Goal: Task Accomplishment & Management: Manage account settings

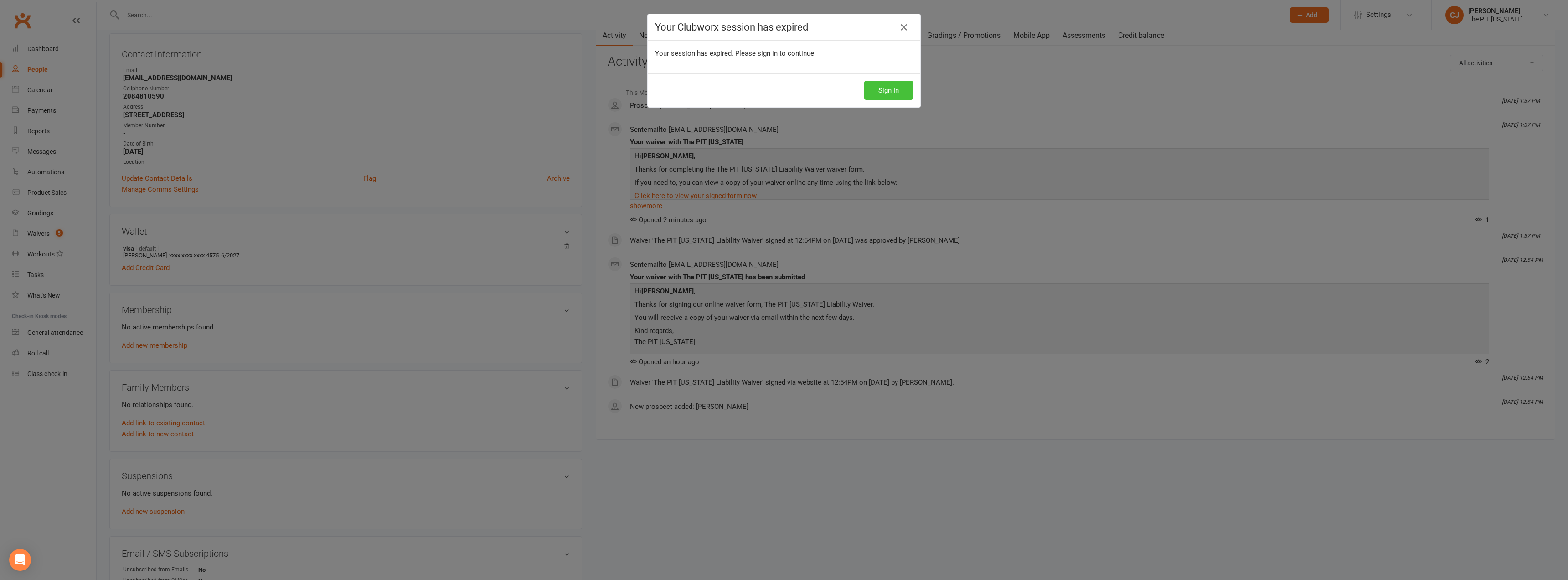
click at [885, 93] on button "Sign In" at bounding box center [889, 90] width 49 height 19
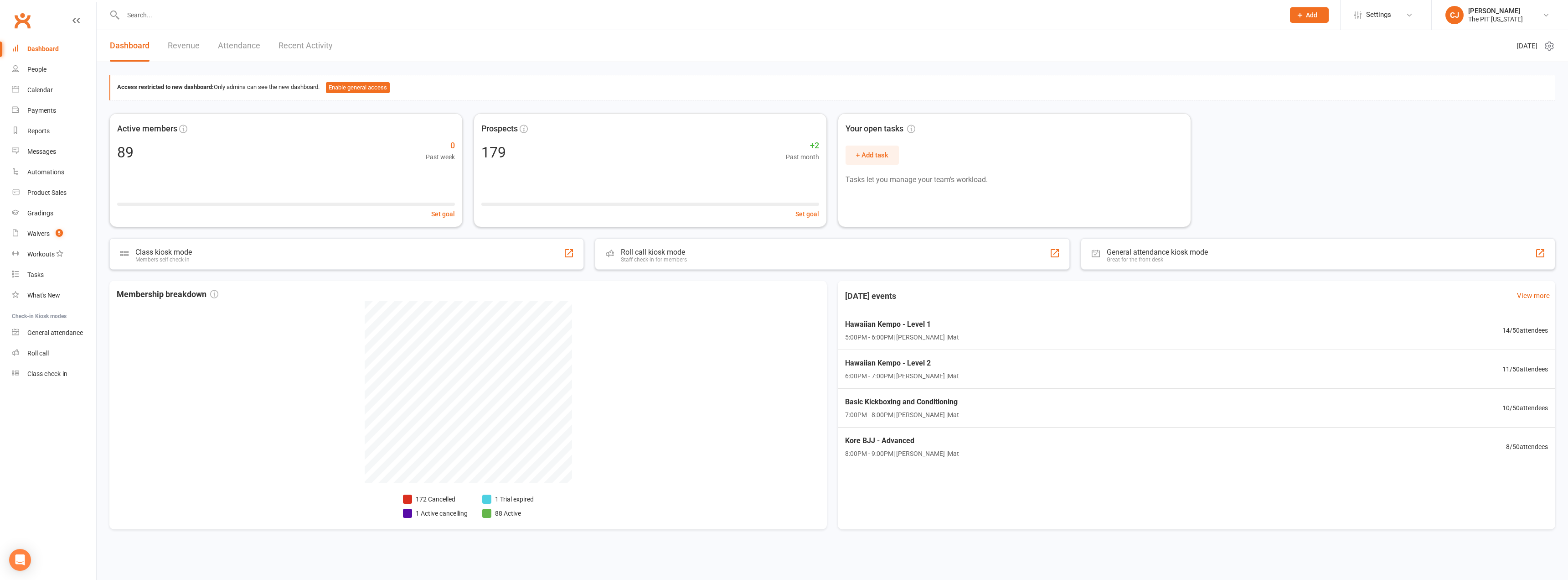
click at [61, 48] on link "Dashboard" at bounding box center [54, 48] width 84 height 20
click at [946, 451] on span "8:00PM - 9:00PM | [PERSON_NAME] | Mat" at bounding box center [896, 454] width 116 height 10
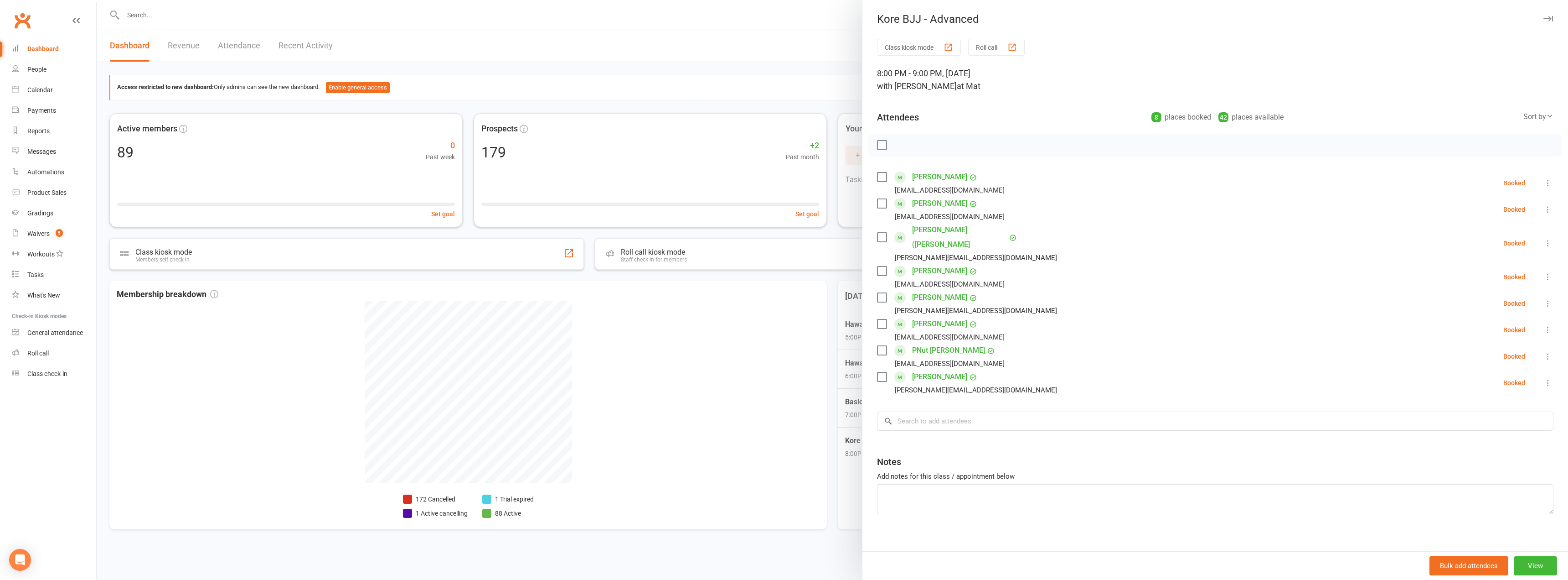
click at [879, 144] on label at bounding box center [881, 145] width 9 height 9
click at [937, 151] on button "button" at bounding box center [941, 145] width 16 height 16
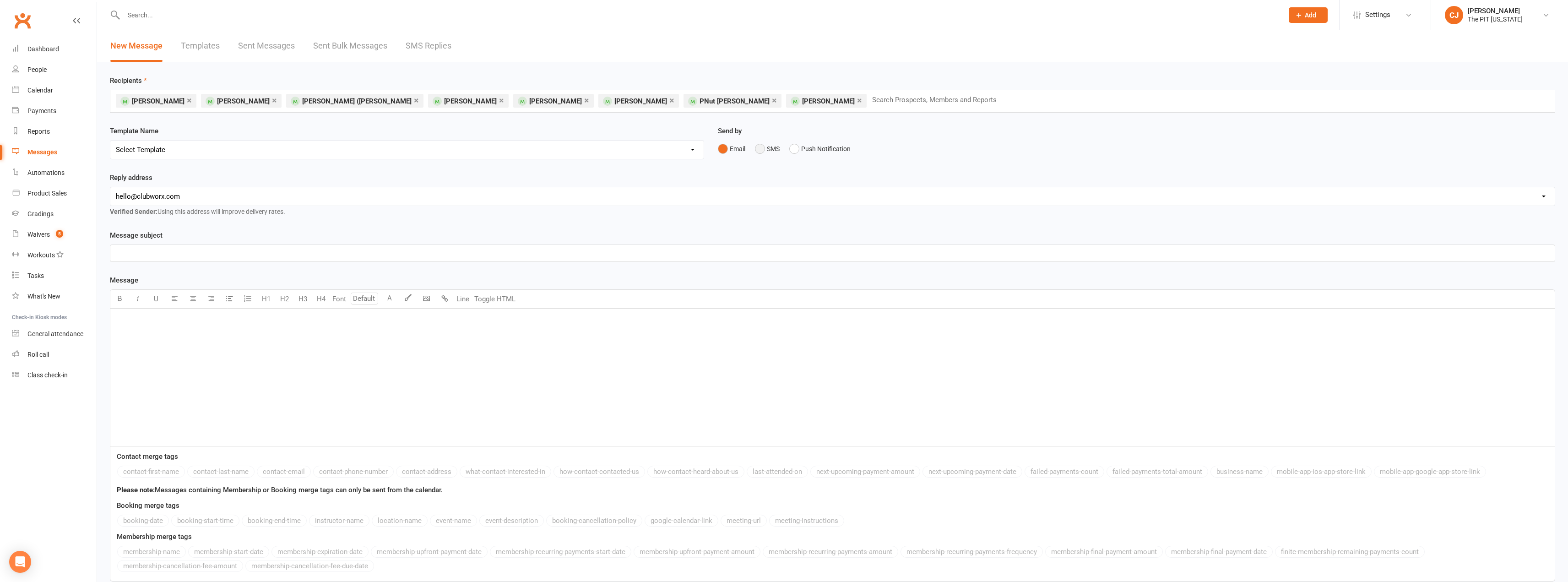
click at [756, 155] on button "SMS" at bounding box center [768, 149] width 25 height 18
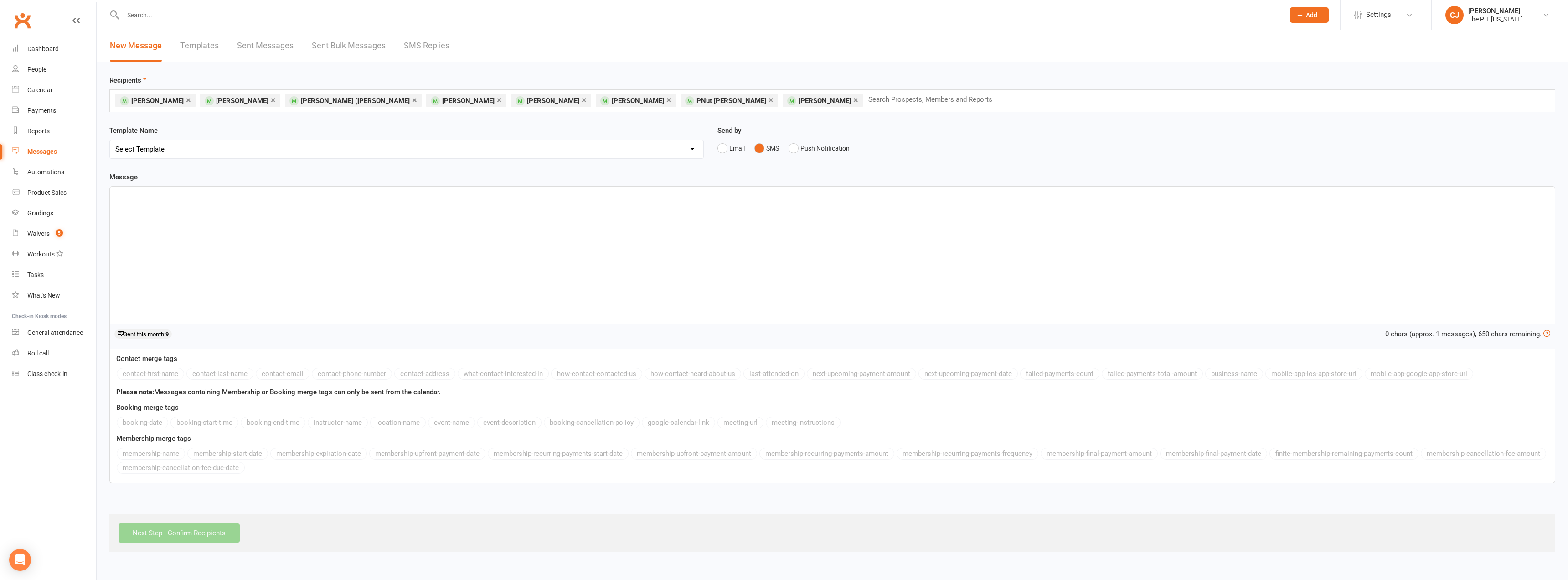
click at [221, 153] on select "Select Template" at bounding box center [406, 149] width 593 height 18
click at [225, 223] on div "﻿" at bounding box center [832, 254] width 1445 height 137
click at [206, 532] on input "Next Step - Confirm Recipients" at bounding box center [179, 532] width 122 height 19
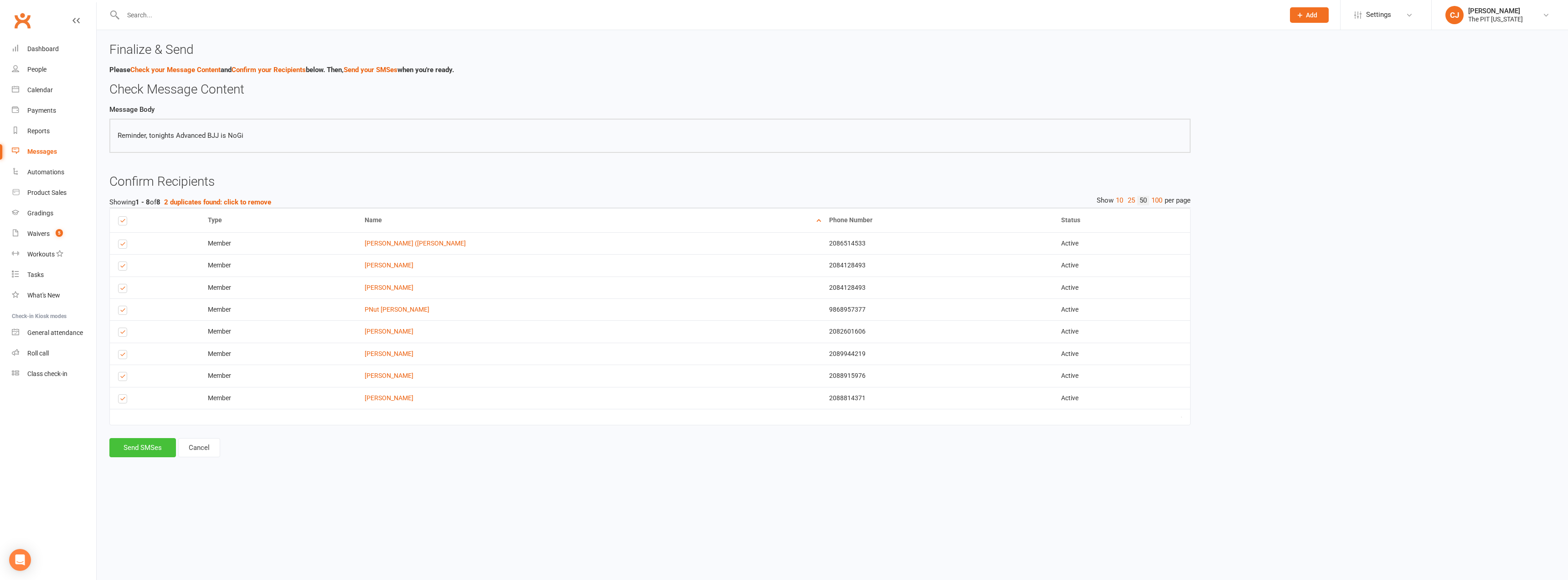
click at [144, 447] on button "Send SMSes" at bounding box center [142, 447] width 67 height 19
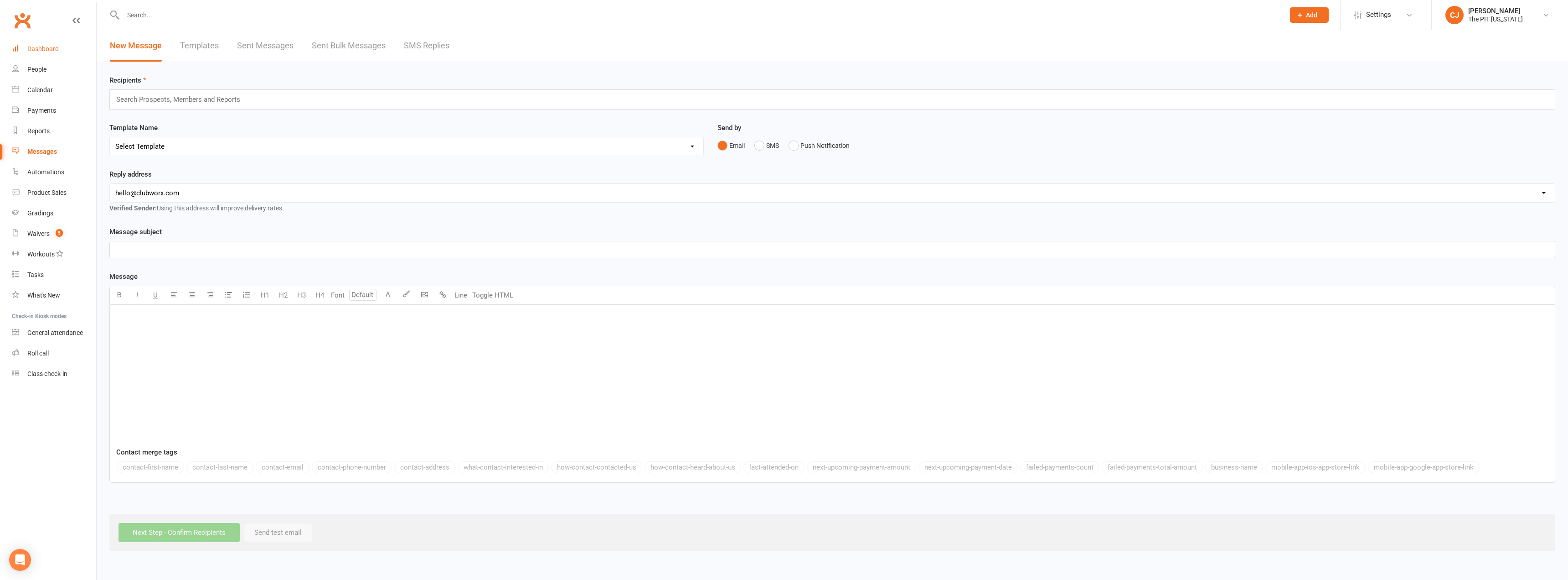
click at [50, 48] on div "Dashboard" at bounding box center [43, 48] width 31 height 7
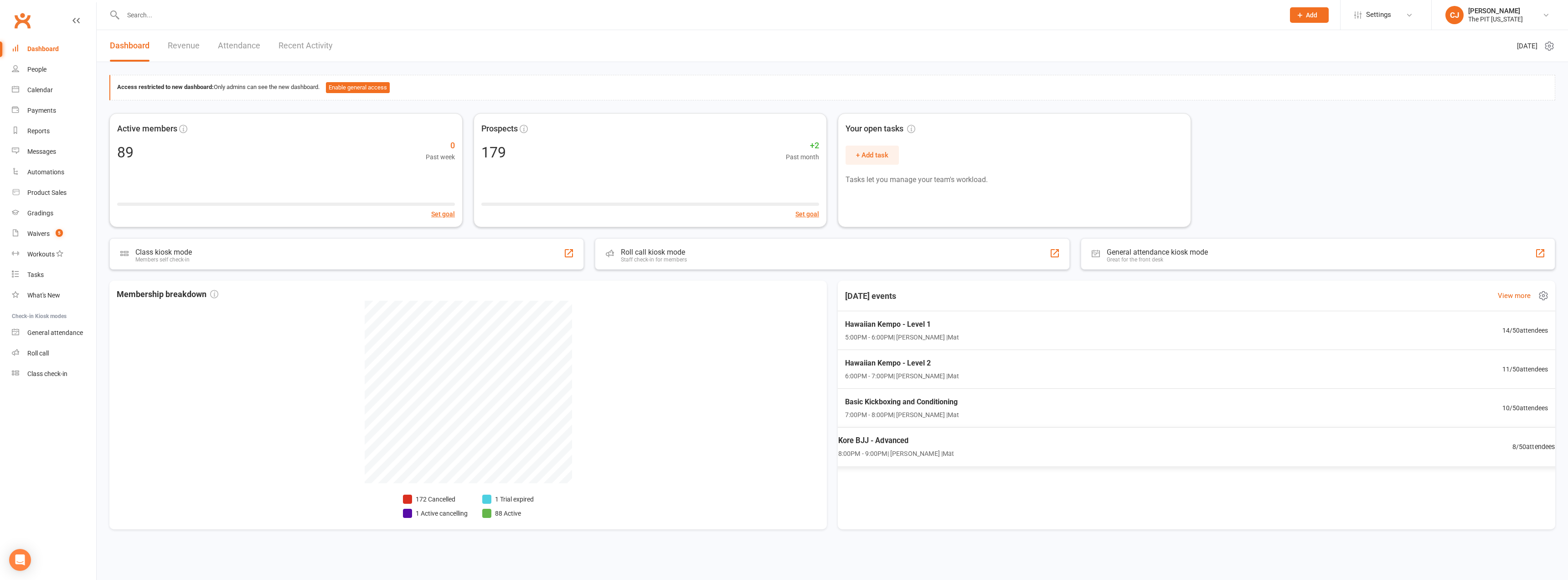
click at [956, 449] on div "Kore BJJ - Advanced 8:00PM - 9:00PM | [PERSON_NAME] | Mat 8 / 50 attendees" at bounding box center [1197, 447] width 740 height 39
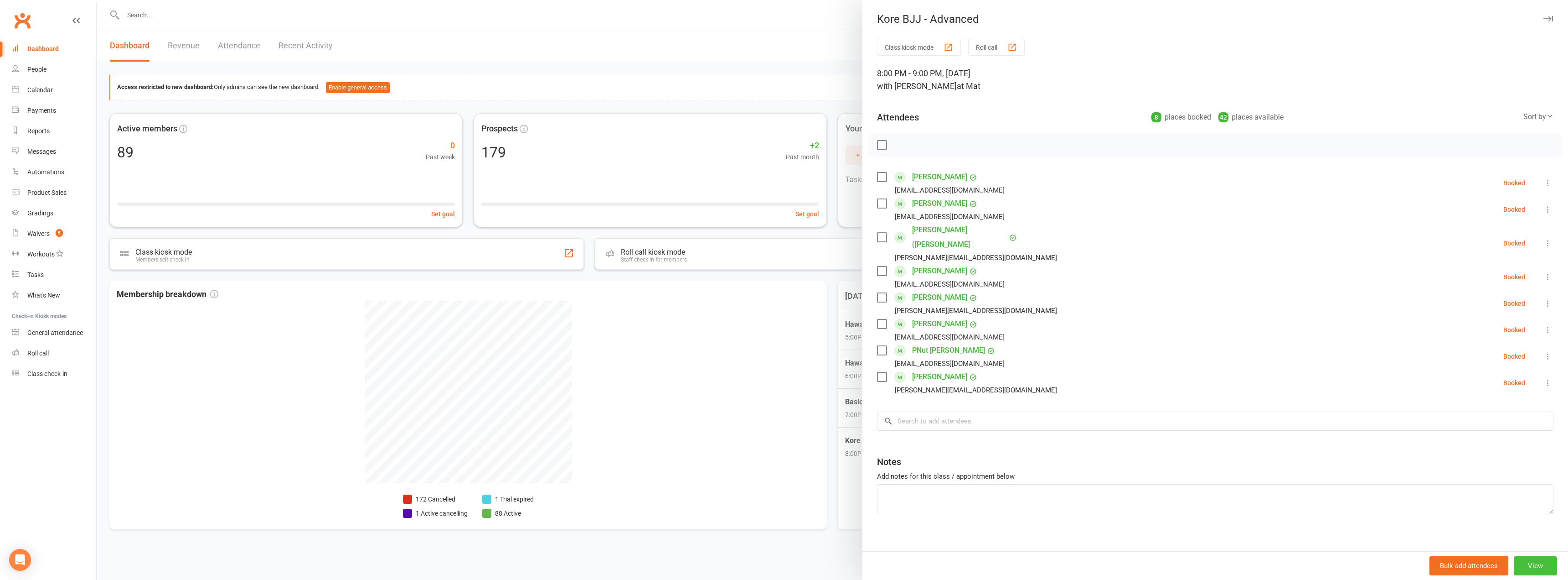
click at [1535, 565] on button "View" at bounding box center [1535, 566] width 43 height 19
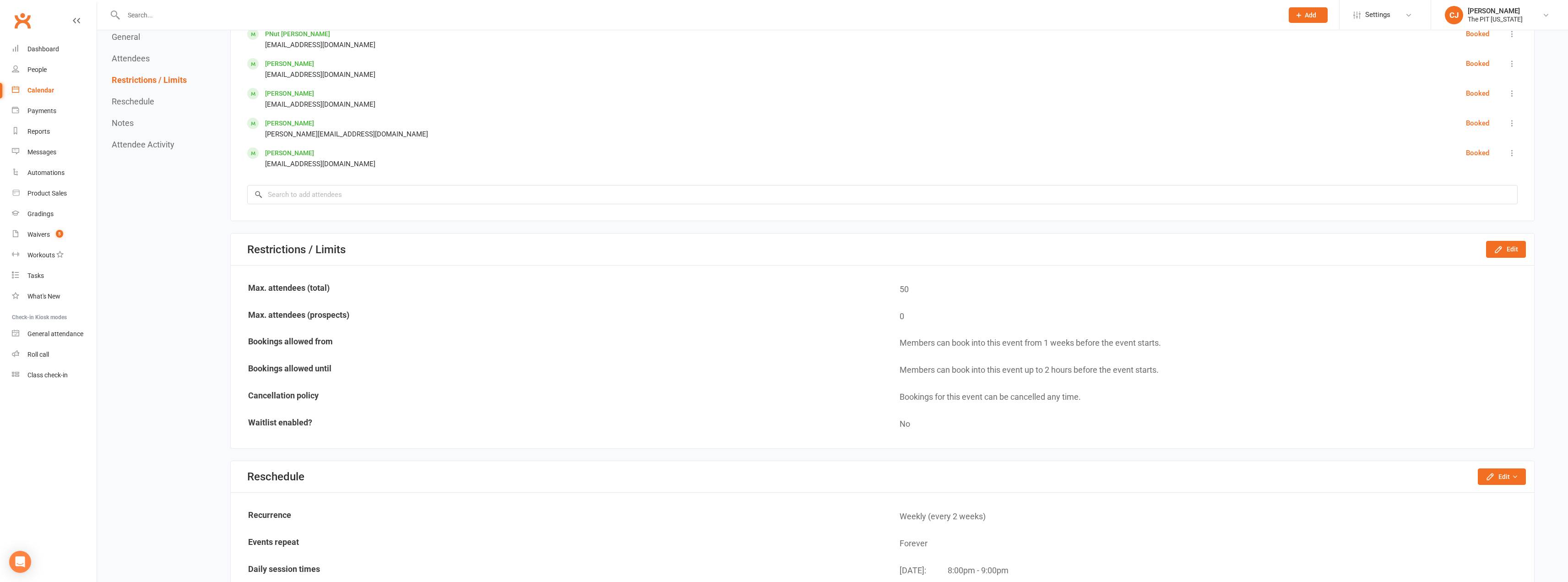
scroll to position [595, 0]
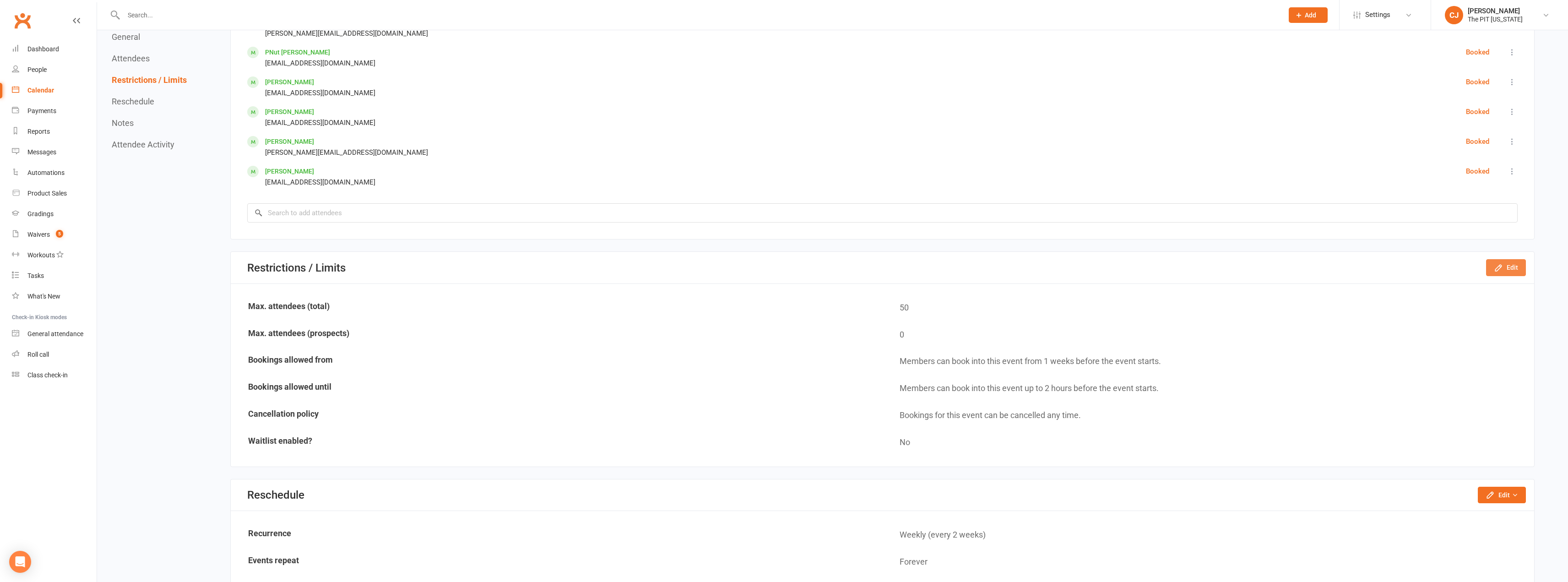
click at [1508, 264] on button "Edit" at bounding box center [1506, 267] width 40 height 16
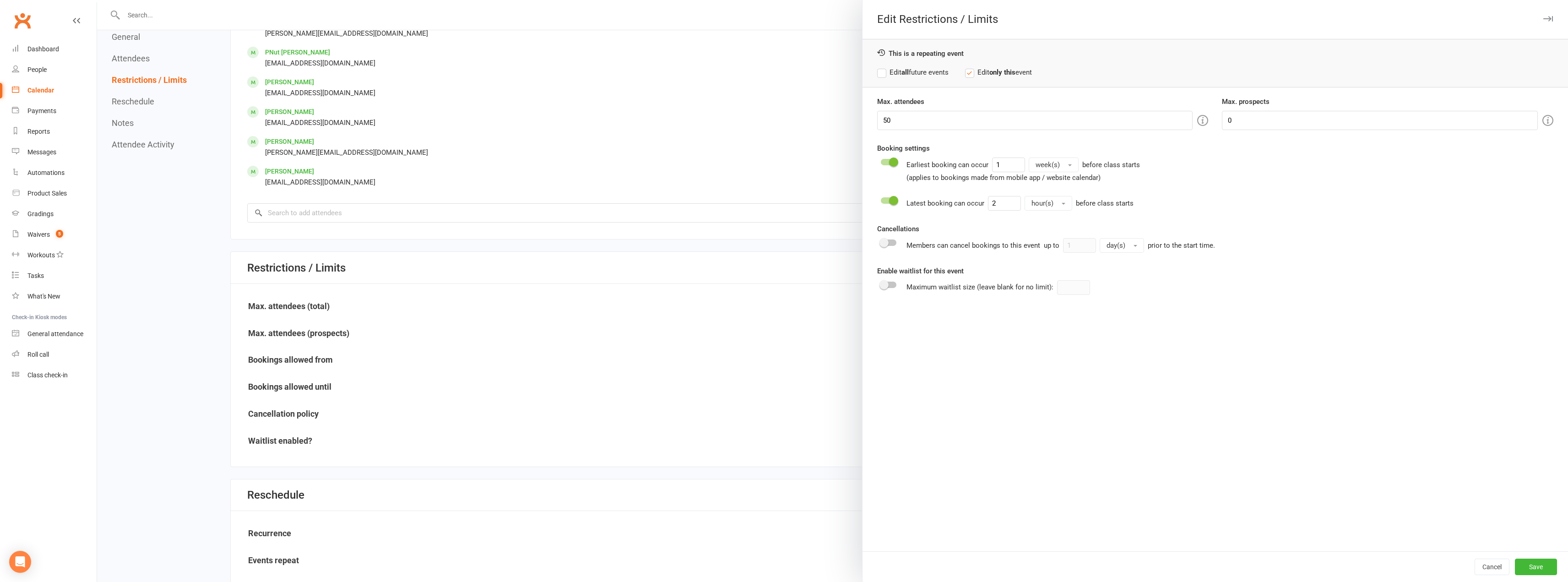
click at [751, 52] on div at bounding box center [833, 291] width 1471 height 582
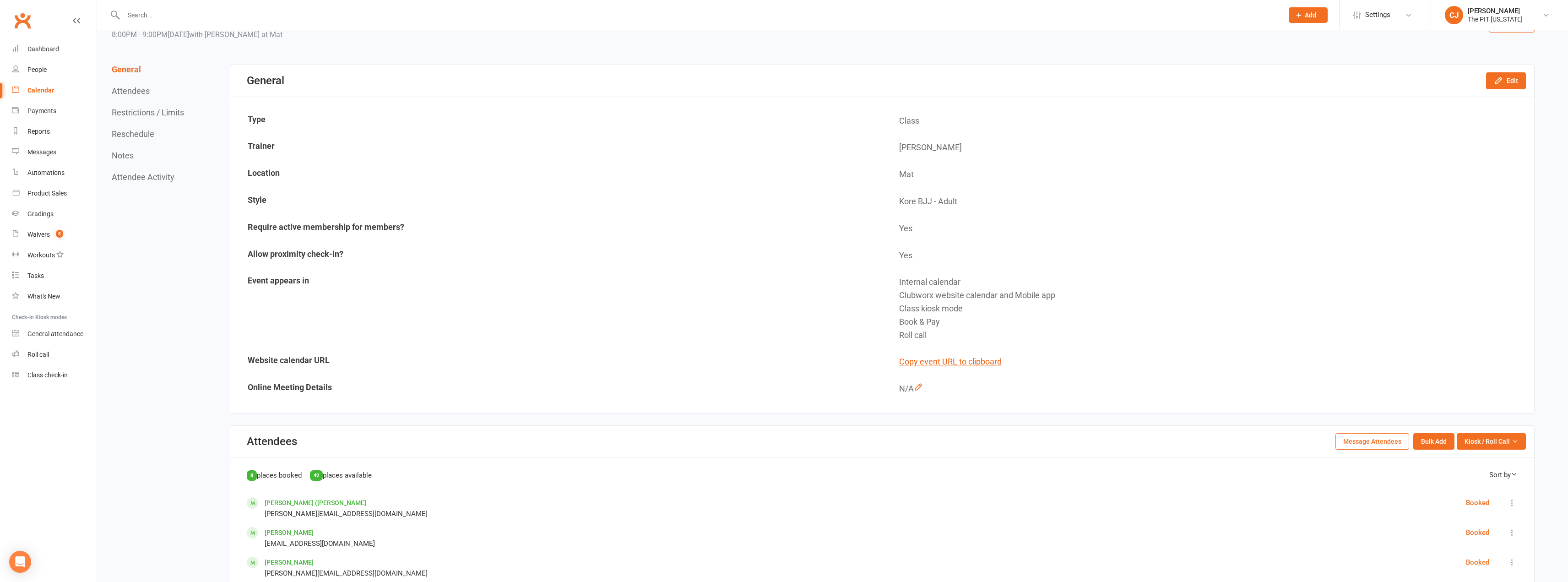
scroll to position [0, 0]
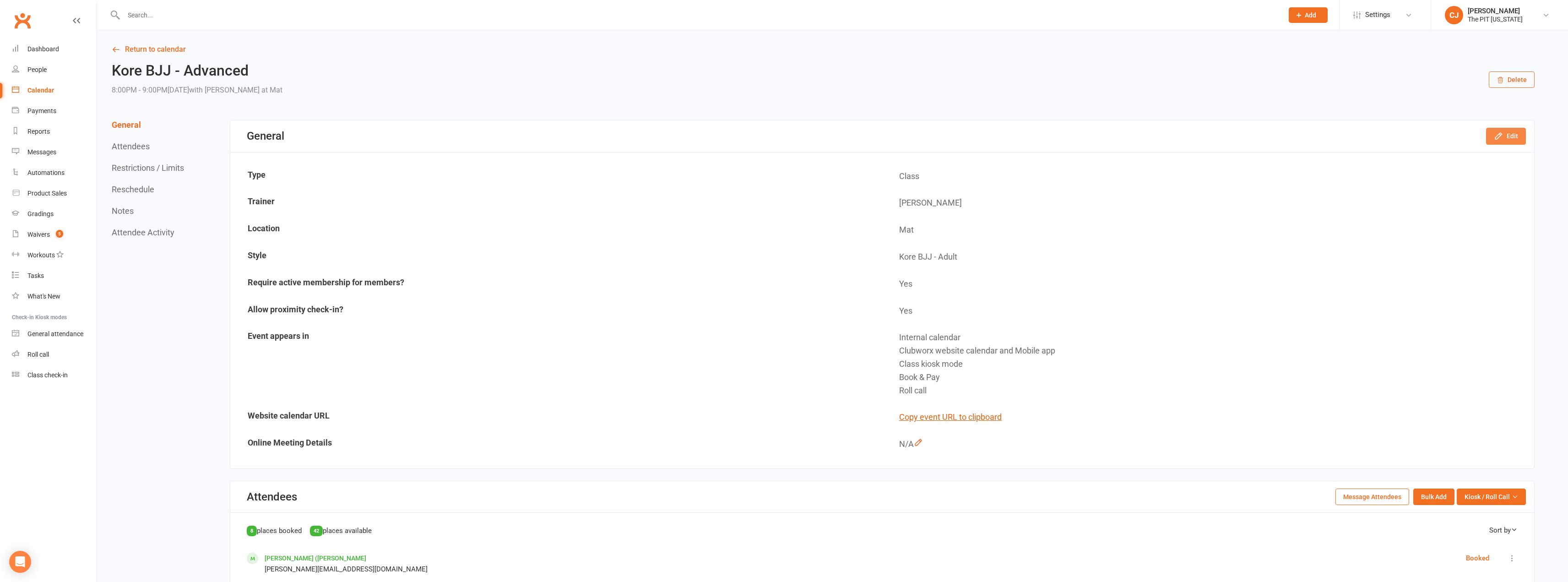
click at [1514, 138] on button "Edit" at bounding box center [1506, 136] width 40 height 16
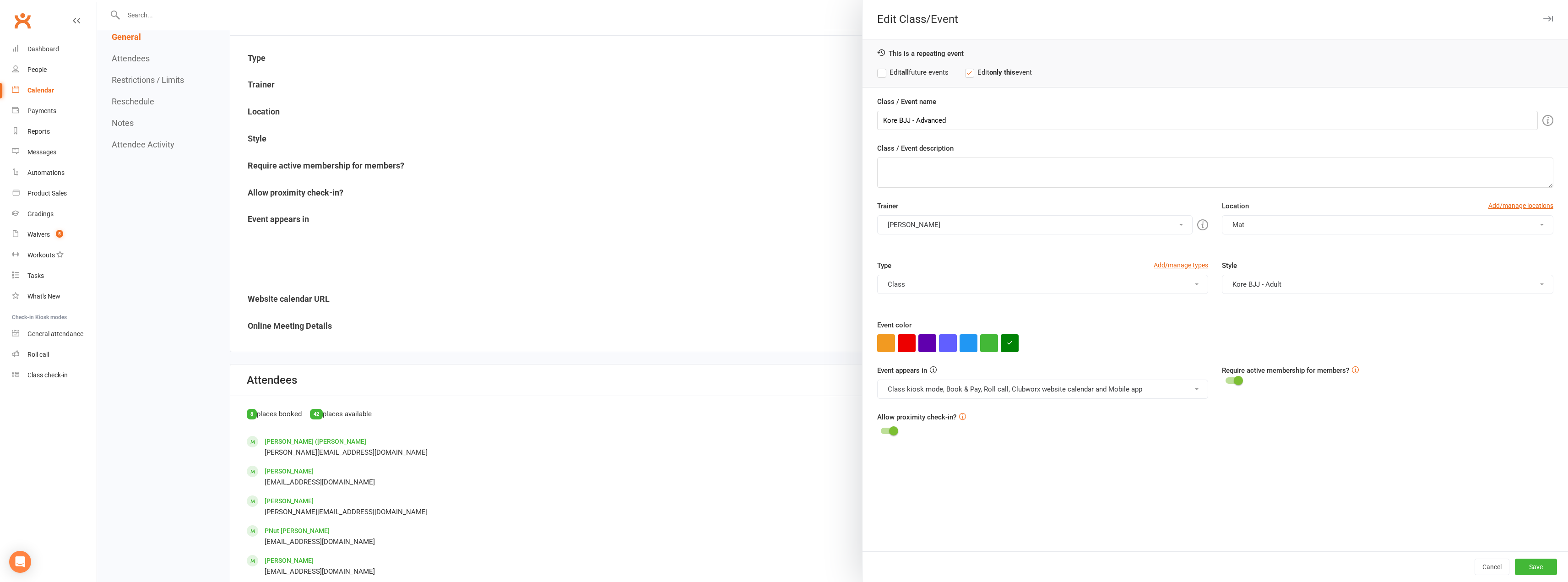
scroll to position [137, 0]
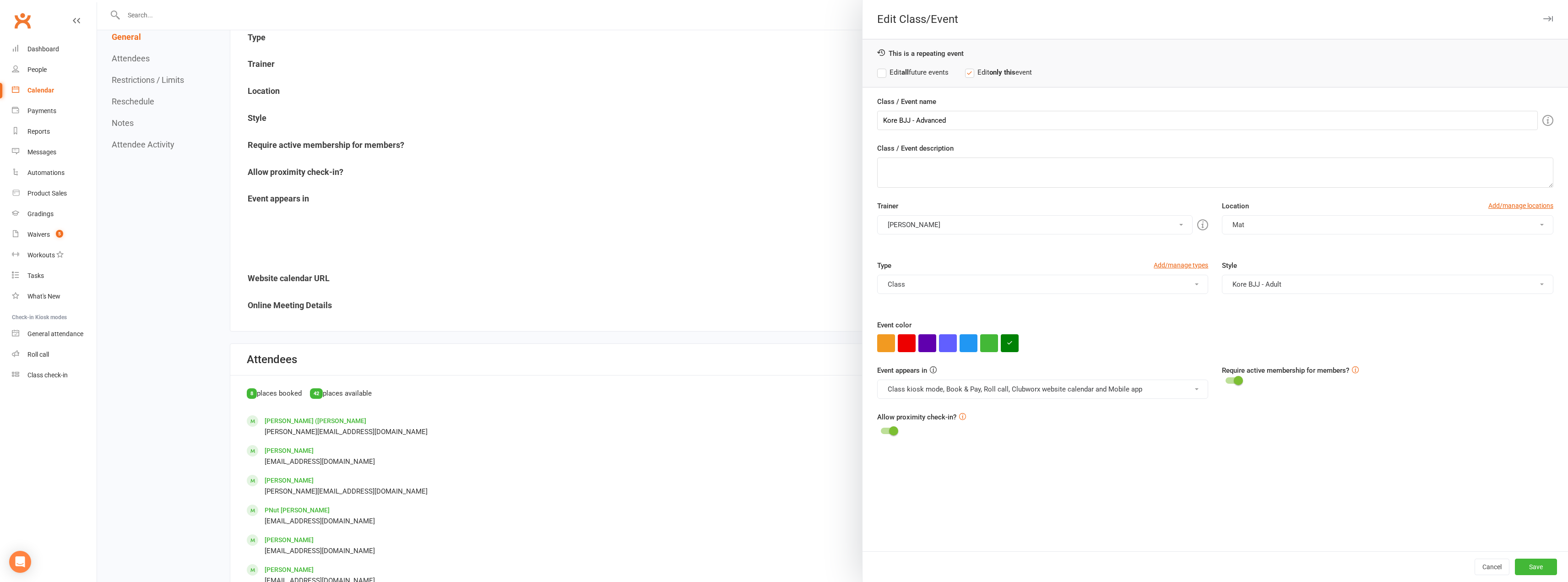
click at [1287, 289] on button "Kore BJJ - Adult" at bounding box center [1387, 284] width 331 height 19
click at [1276, 429] on link "Kore - No-Gi" at bounding box center [1302, 434] width 159 height 18
click at [1264, 283] on button "Kore BJJ - Adult, Kore - No-Gi" at bounding box center [1387, 284] width 331 height 19
click at [1229, 400] on icon at bounding box center [1233, 397] width 7 height 7
click at [1056, 125] on input "Kore BJJ - Advanced" at bounding box center [1207, 120] width 661 height 19
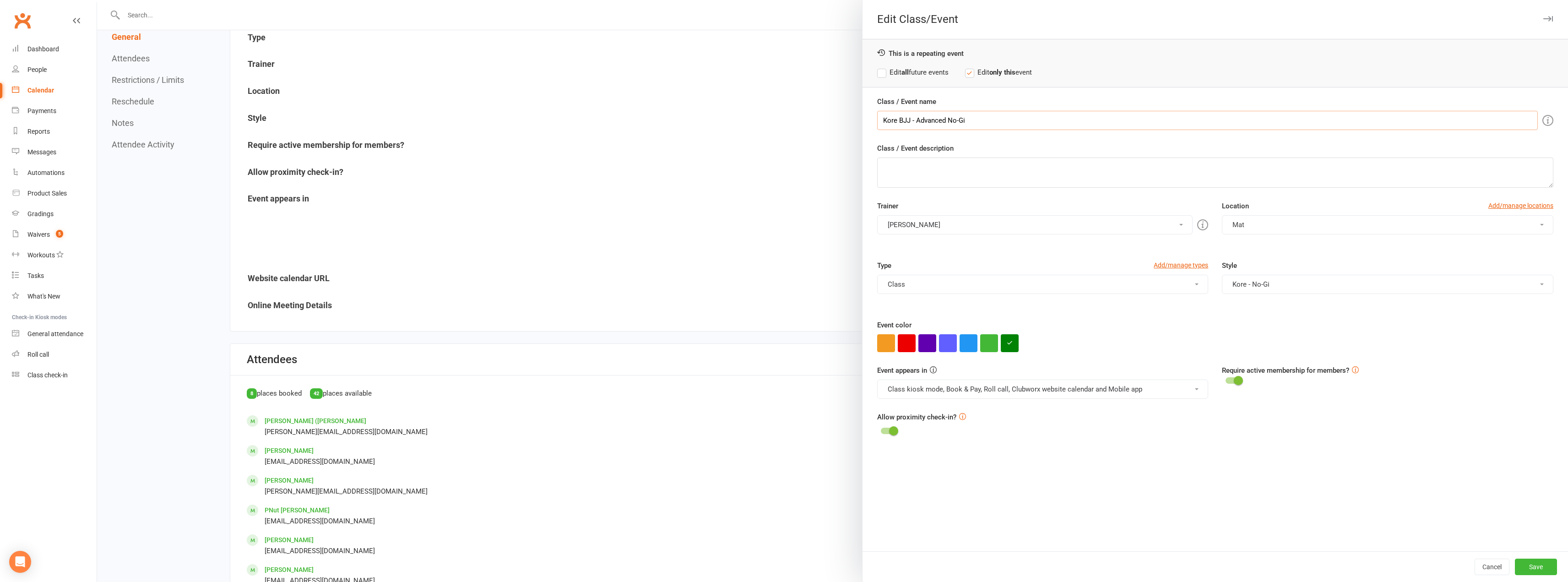
type input "Kore BJJ - Advanced No-Gi"
click at [825, 101] on div at bounding box center [833, 291] width 1471 height 582
click at [1535, 560] on button "Save" at bounding box center [1536, 566] width 42 height 16
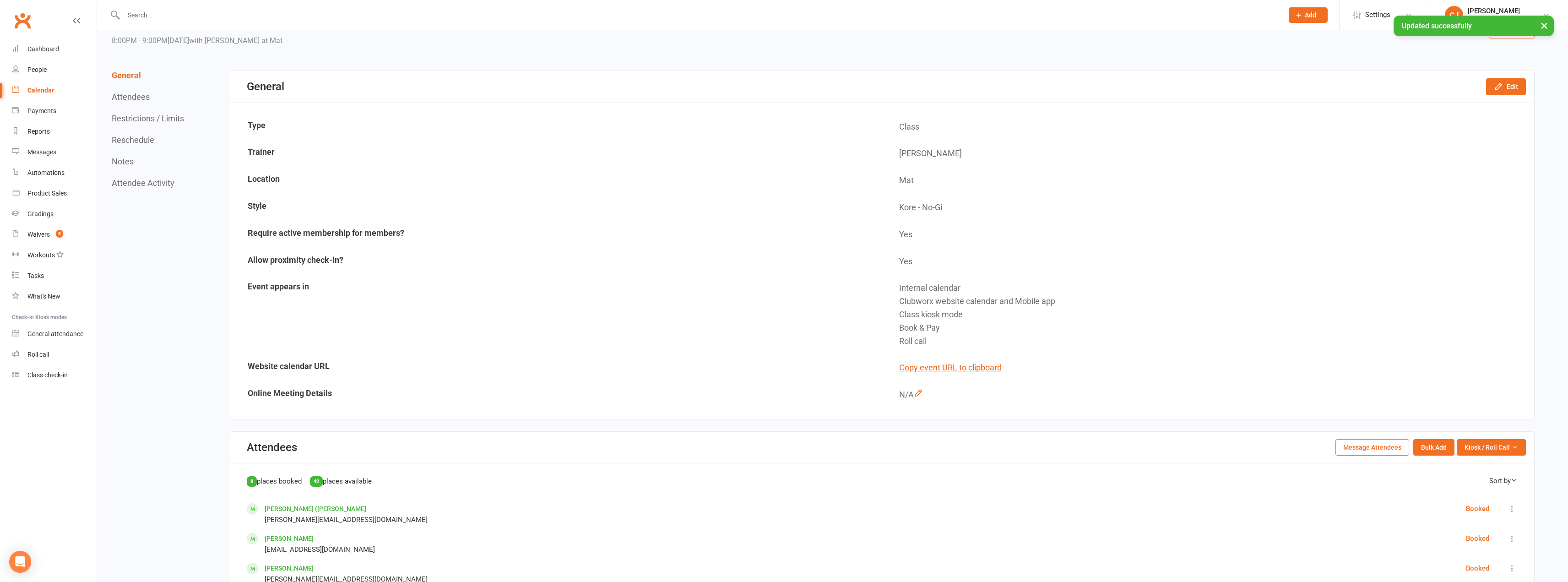
scroll to position [0, 0]
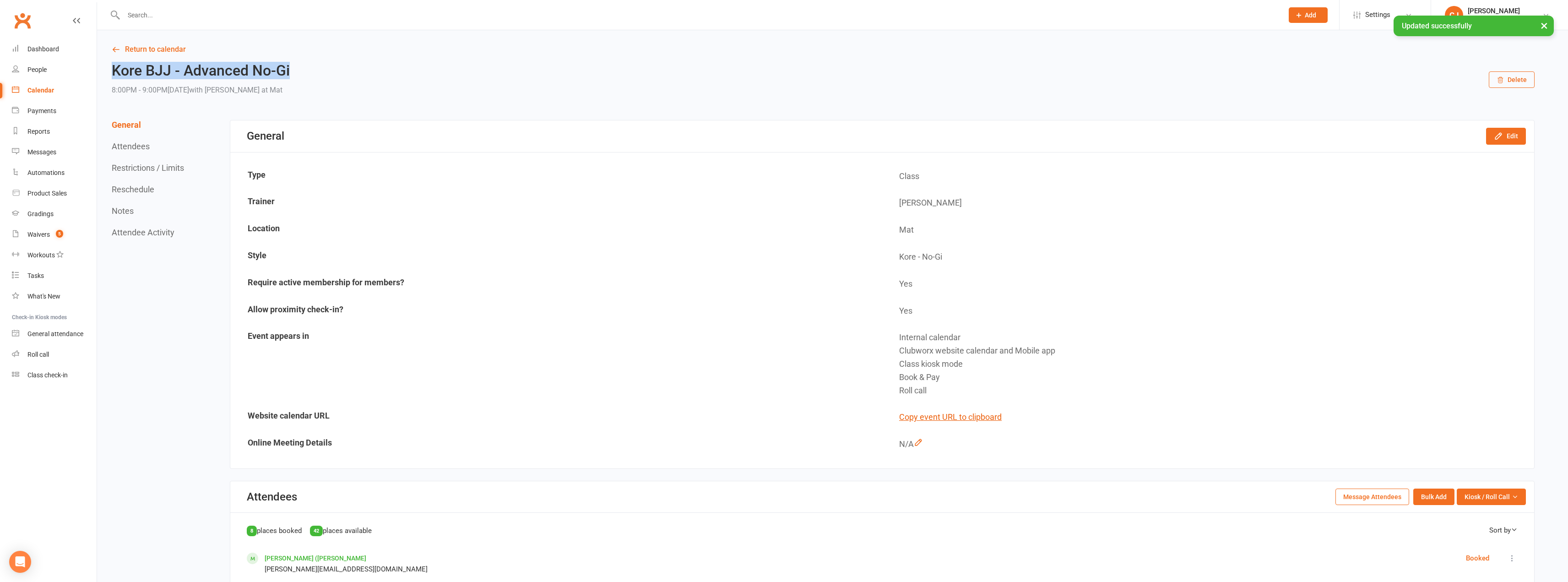
drag, startPoint x: 300, startPoint y: 72, endPoint x: 113, endPoint y: 72, distance: 187.0
click at [113, 72] on h2 "Kore BJJ - Advanced No-Gi" at bounding box center [200, 71] width 178 height 16
copy h2 "Kore BJJ - Advanced No-Gi"
click at [41, 93] on div "Calendar" at bounding box center [41, 90] width 26 height 7
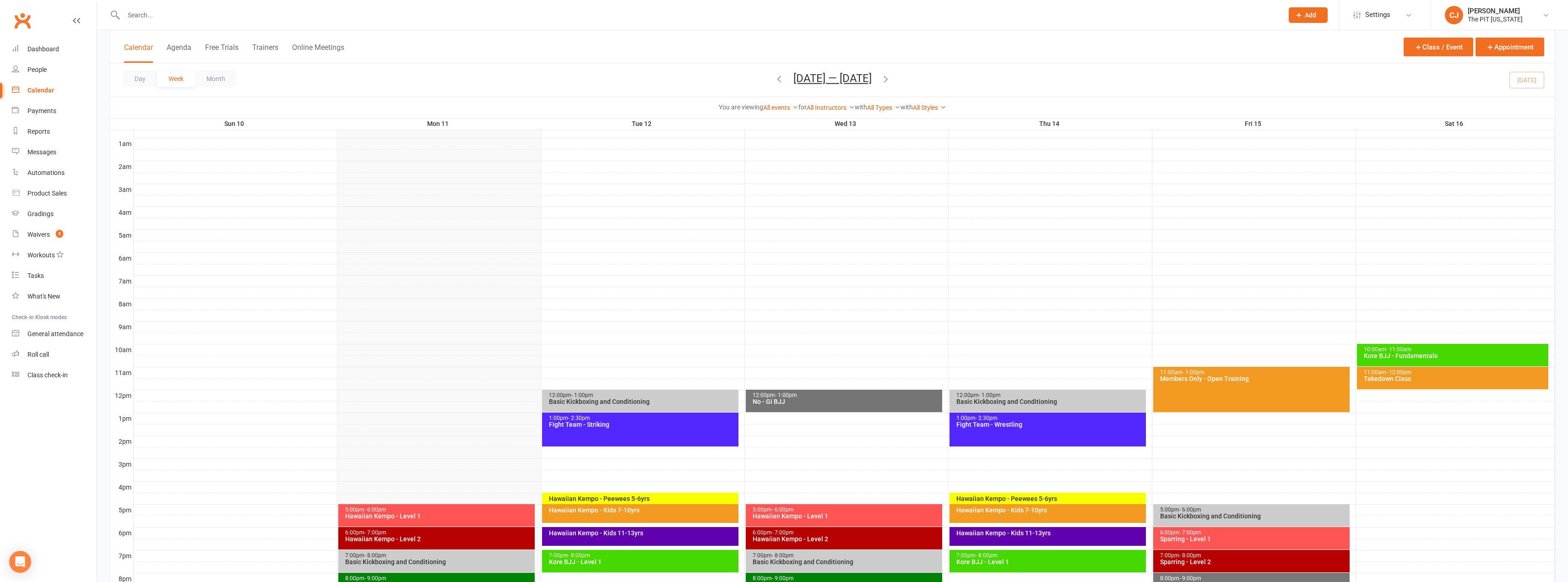
scroll to position [180, 0]
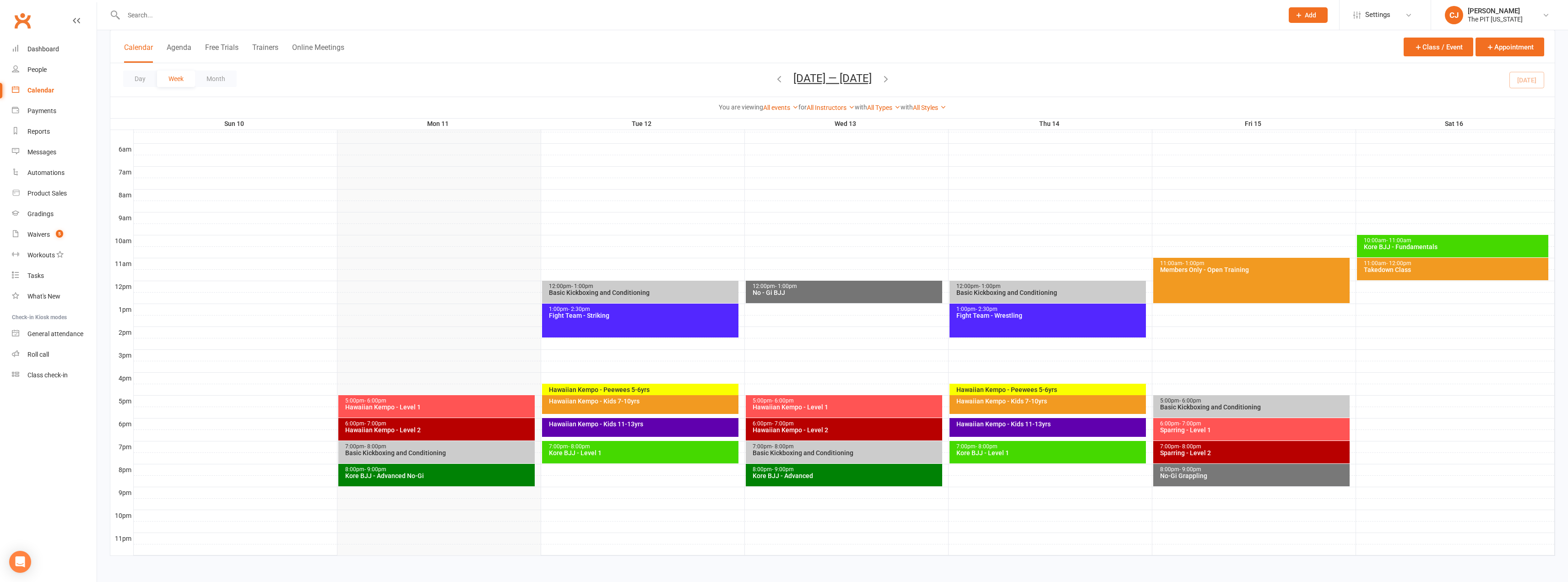
click at [840, 474] on div "Kore BJJ - Advanced" at bounding box center [846, 476] width 188 height 7
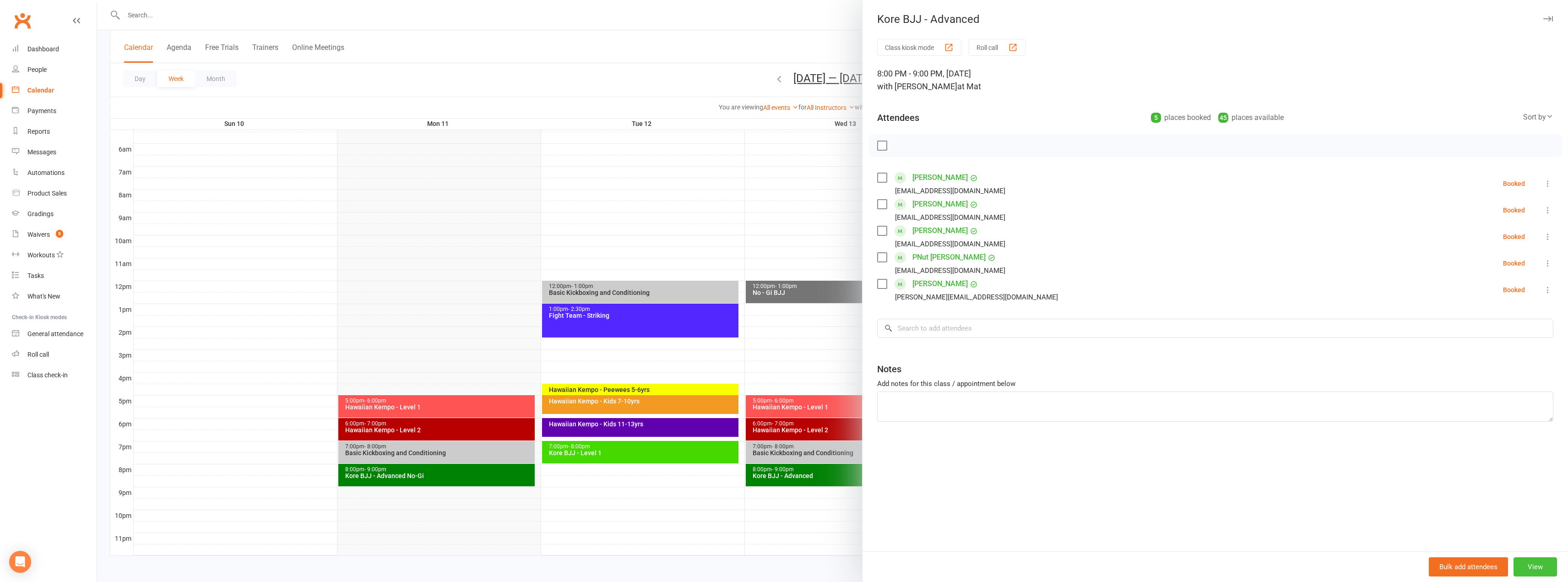
click at [1530, 566] on button "View" at bounding box center [1535, 566] width 43 height 19
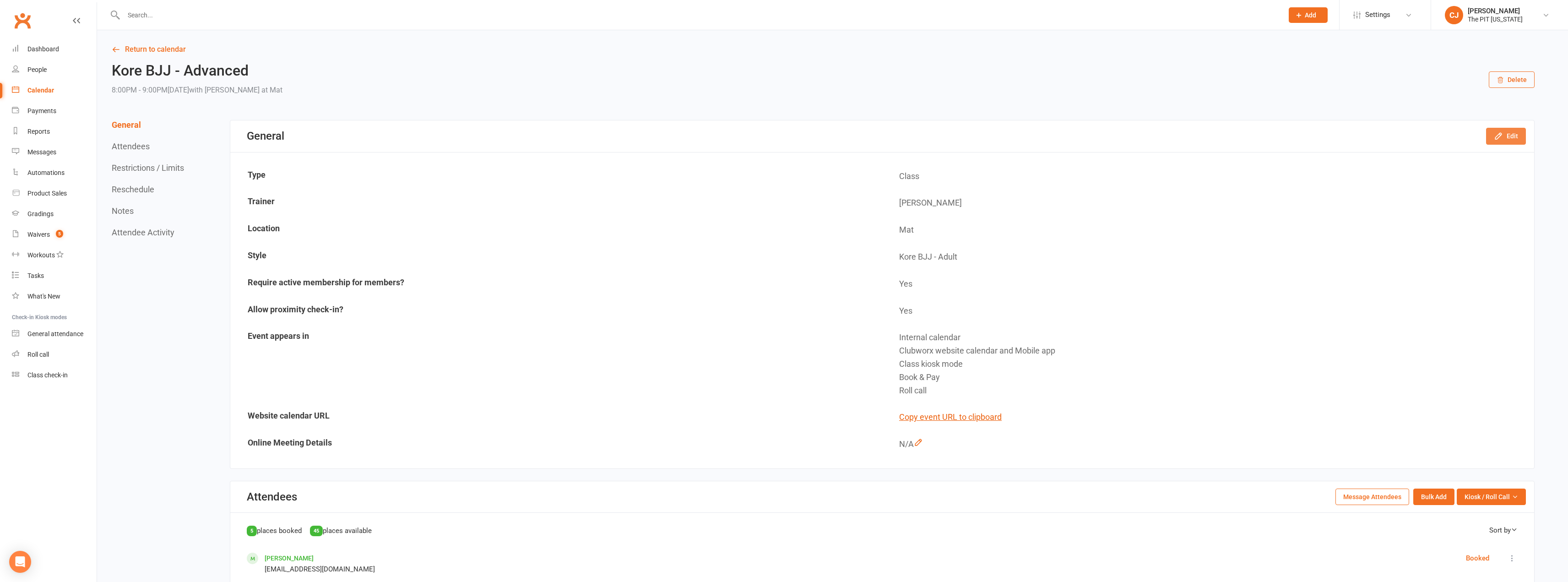
click at [1508, 132] on button "Edit" at bounding box center [1506, 136] width 40 height 16
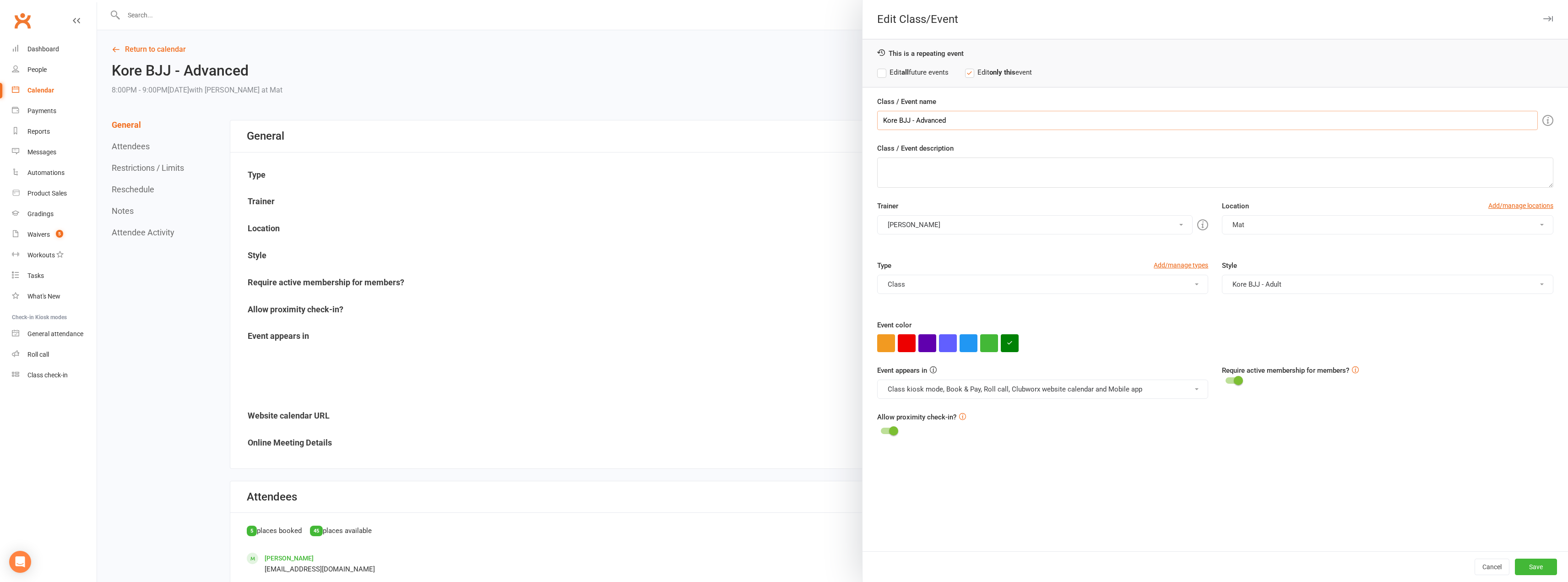
drag, startPoint x: 957, startPoint y: 118, endPoint x: 749, endPoint y: 109, distance: 208.2
click at [749, 0] on div "Edit Class/Event This is a repeating event Edit all future events Edit only thi…" at bounding box center [833, 0] width 1471 height 0
paste input "No-Gi"
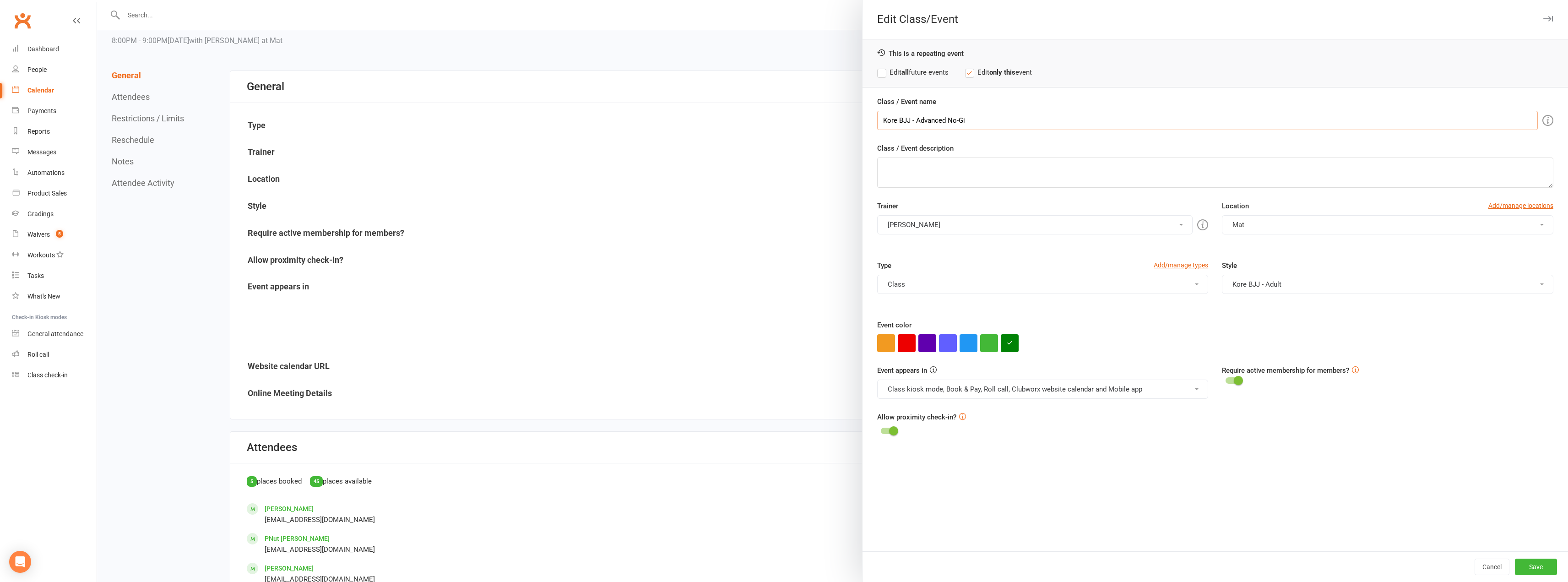
scroll to position [183, 0]
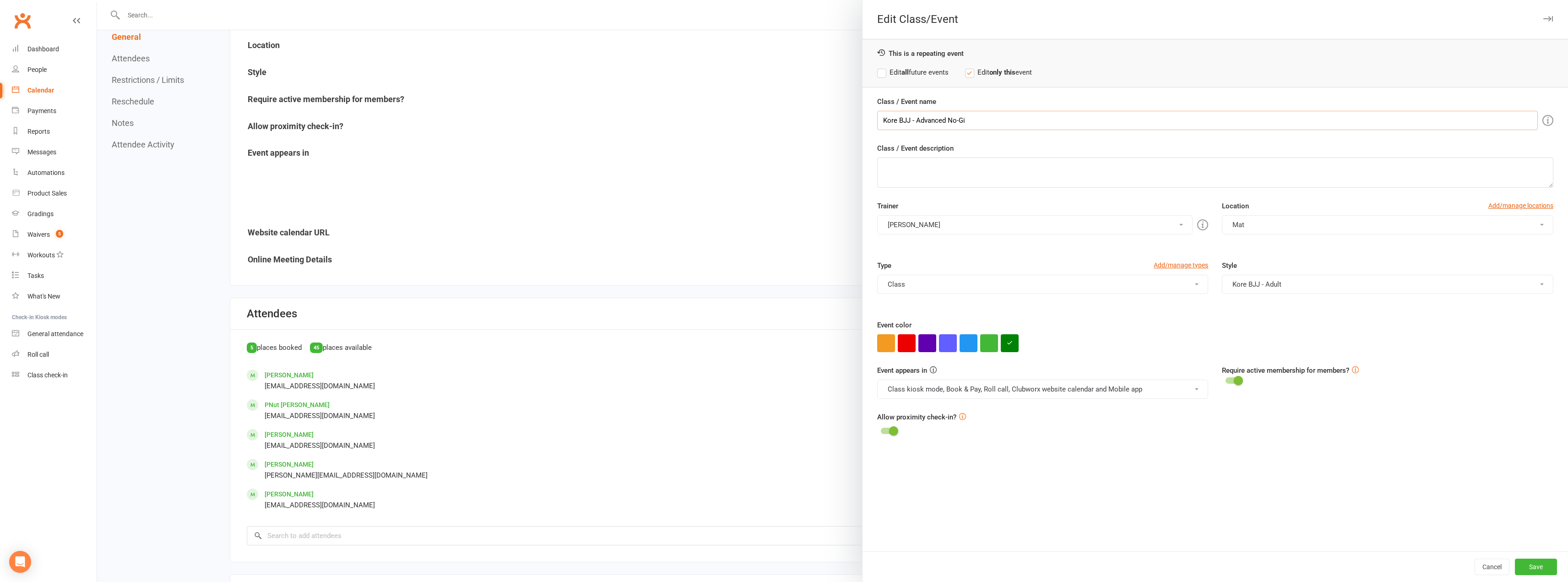
type input "Kore BJJ - Advanced No-Gi"
click at [1244, 281] on button "Kore BJJ - Adult" at bounding box center [1387, 284] width 331 height 19
click at [1233, 430] on link "Kore - No-Gi" at bounding box center [1302, 434] width 159 height 18
click at [1245, 278] on button "Kore BJJ - Adult, Kore - No-Gi" at bounding box center [1387, 284] width 331 height 19
click at [1233, 390] on link "Kore BJJ - Adult" at bounding box center [1302, 398] width 159 height 18
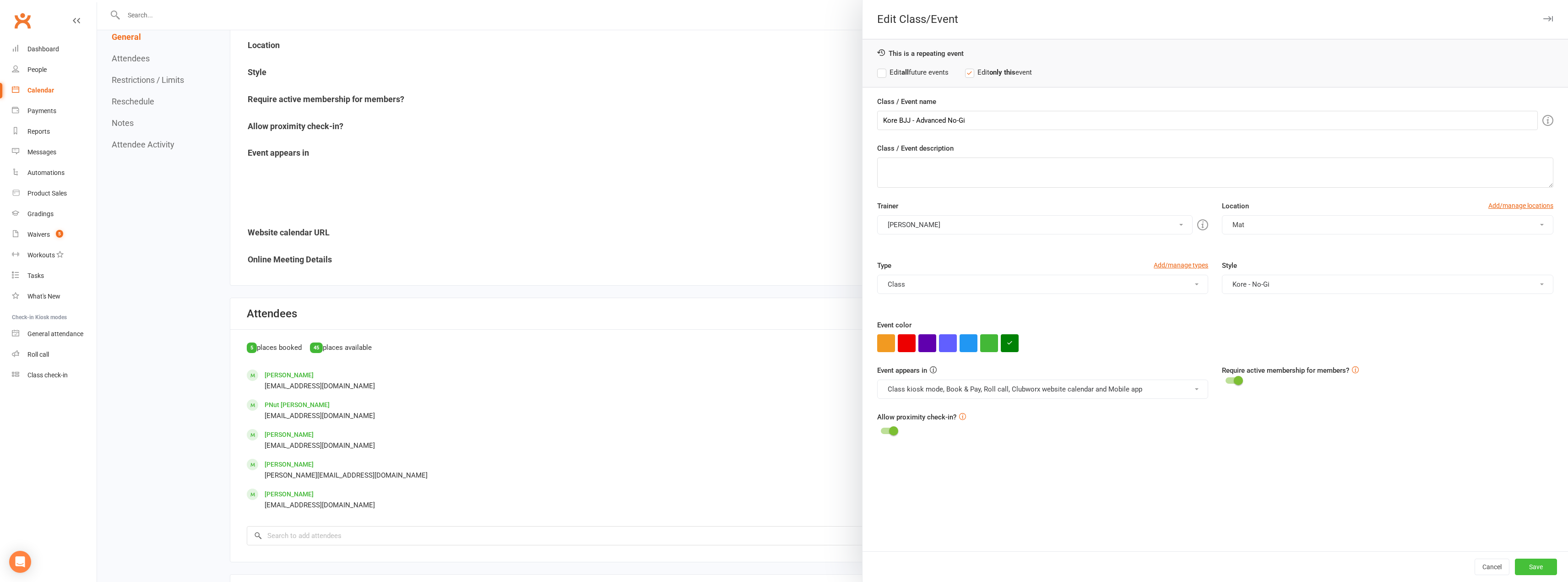
click at [1523, 570] on button "Save" at bounding box center [1536, 566] width 42 height 16
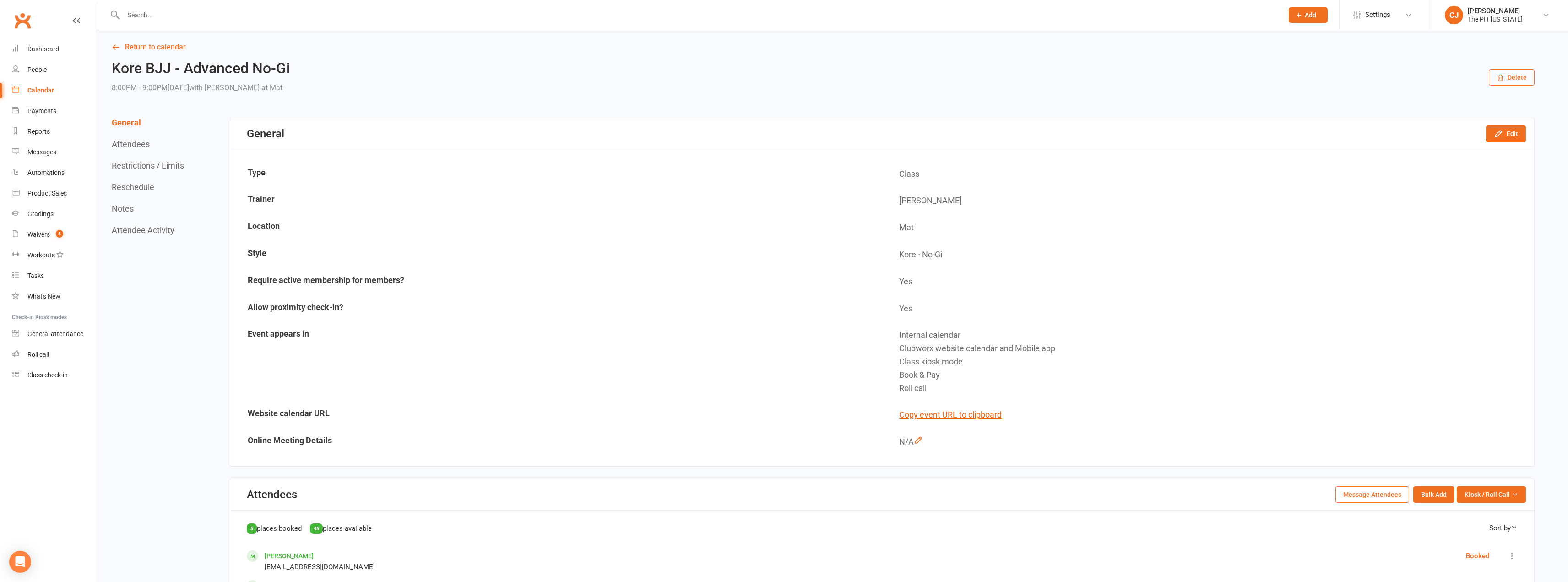
scroll to position [0, 0]
click at [39, 87] on div "Calendar" at bounding box center [41, 90] width 26 height 7
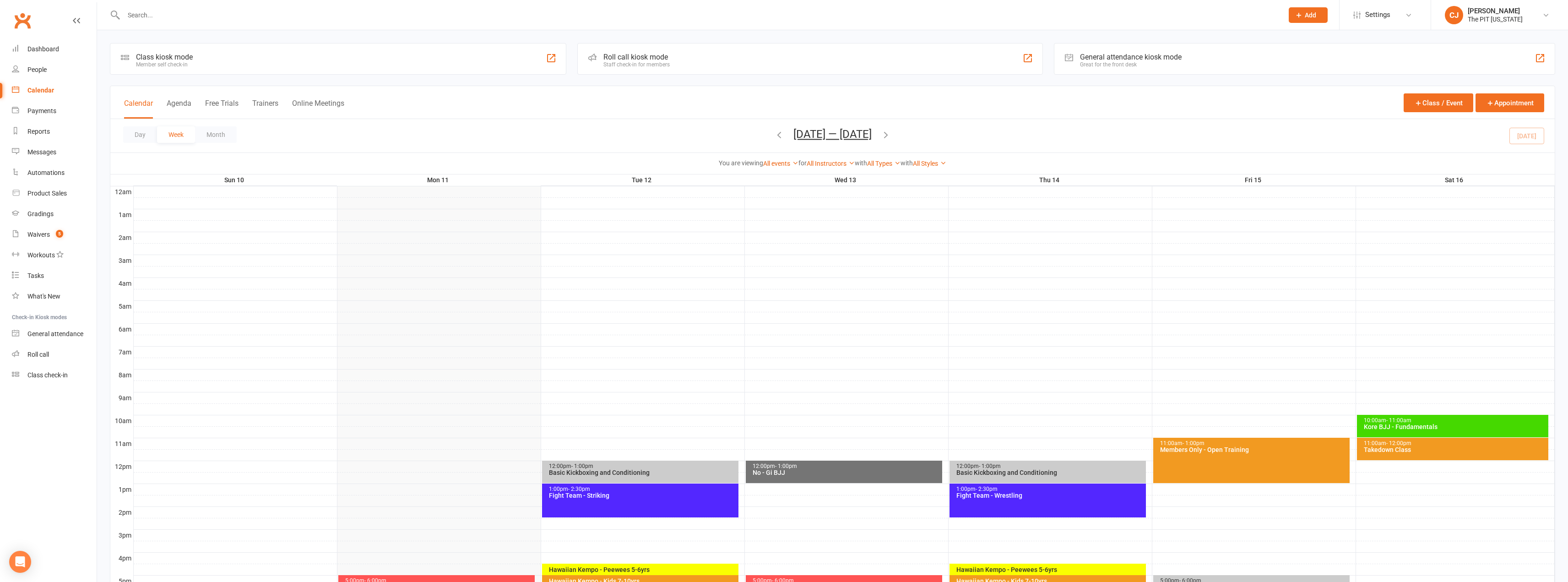
click at [209, 129] on button "Month" at bounding box center [215, 135] width 41 height 16
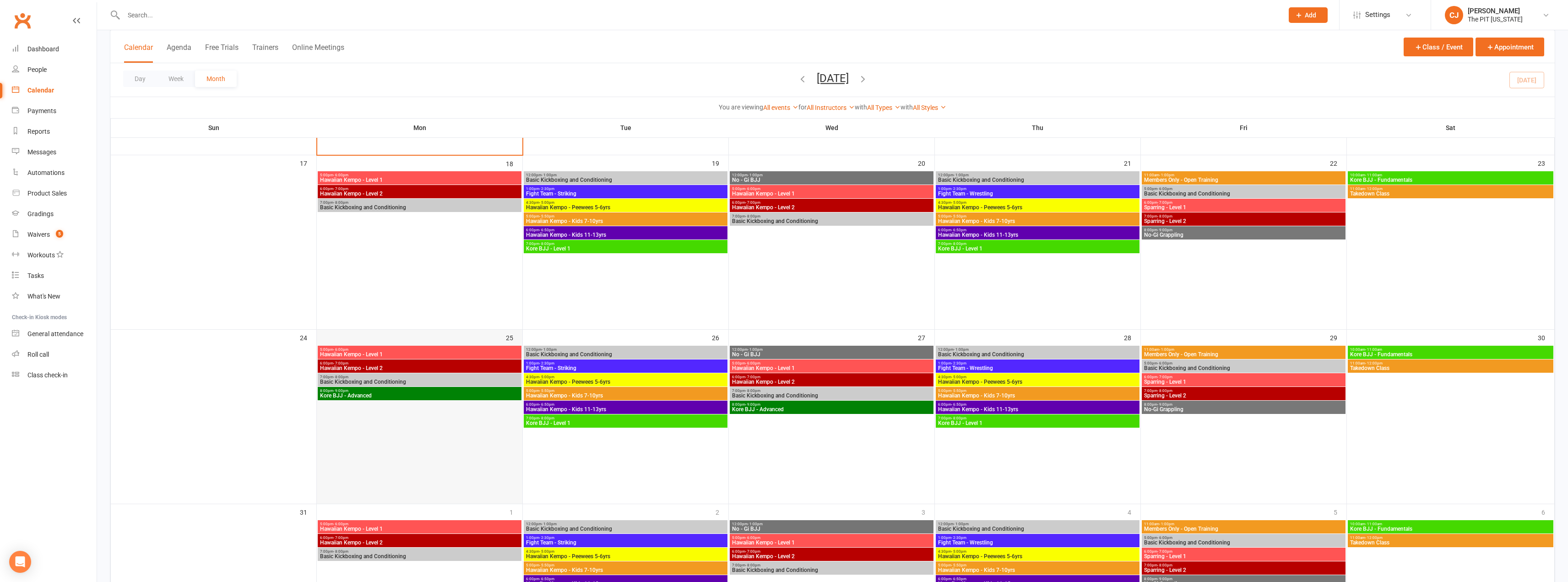
scroll to position [595, 0]
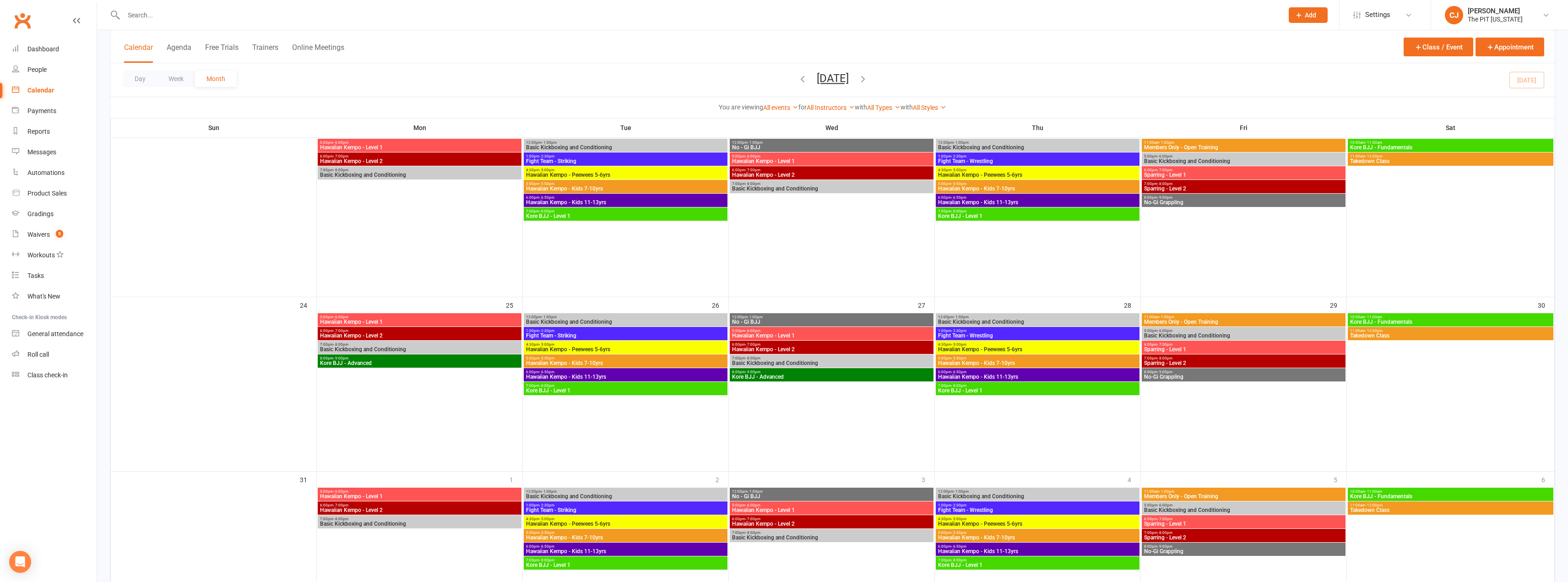
click at [431, 363] on span "Kore BJJ - Advanced" at bounding box center [419, 363] width 200 height 5
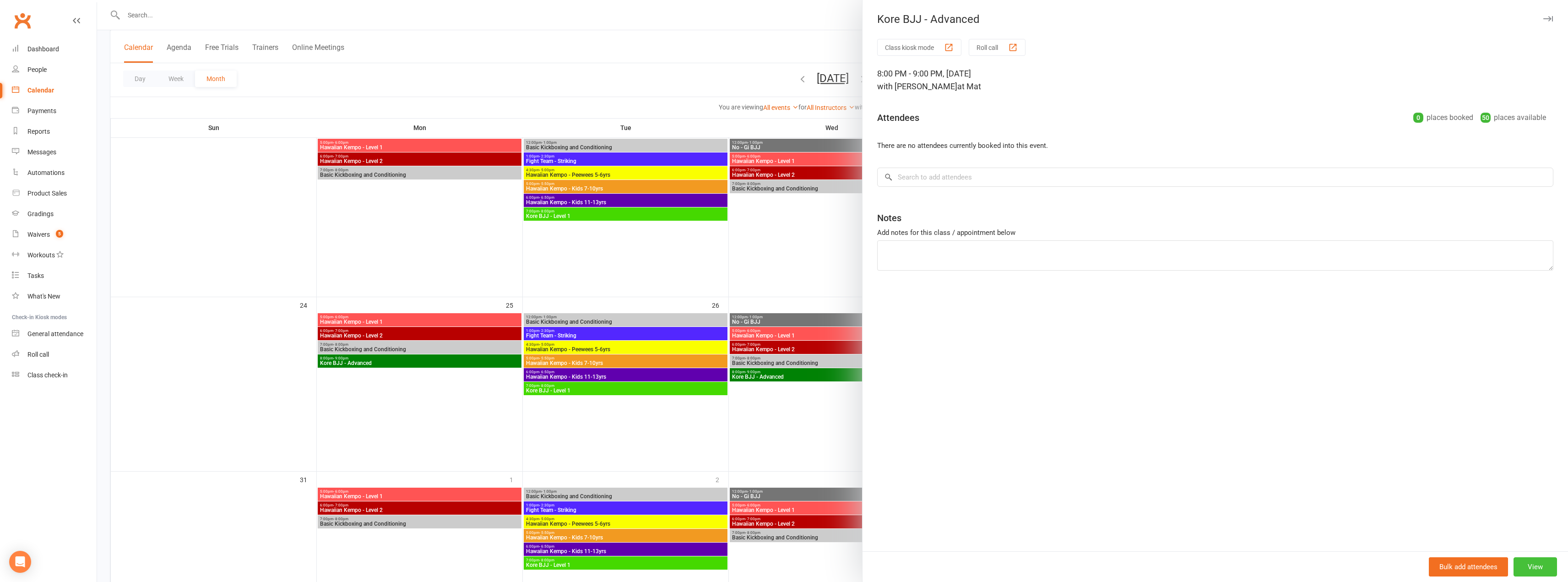
click at [1535, 564] on button "View" at bounding box center [1535, 566] width 43 height 19
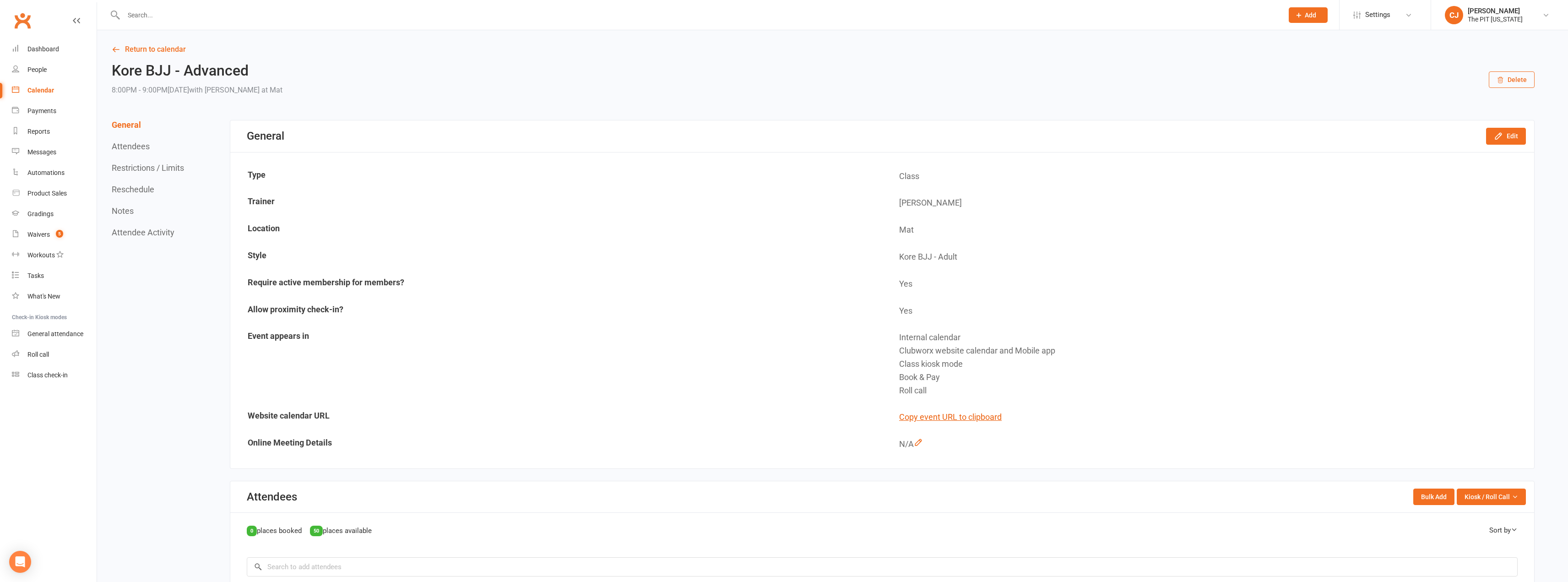
click at [1518, 83] on button "Delete" at bounding box center [1512, 79] width 46 height 16
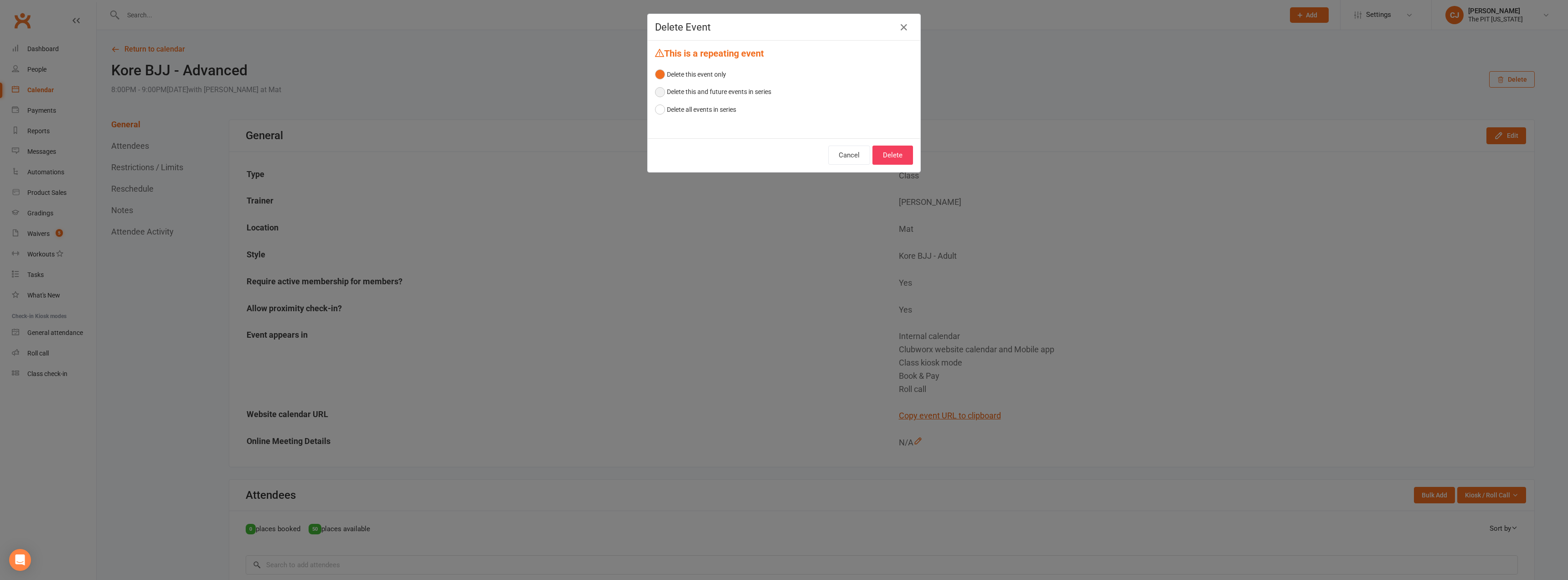
click at [657, 92] on button "Delete this and future events in series" at bounding box center [713, 92] width 116 height 18
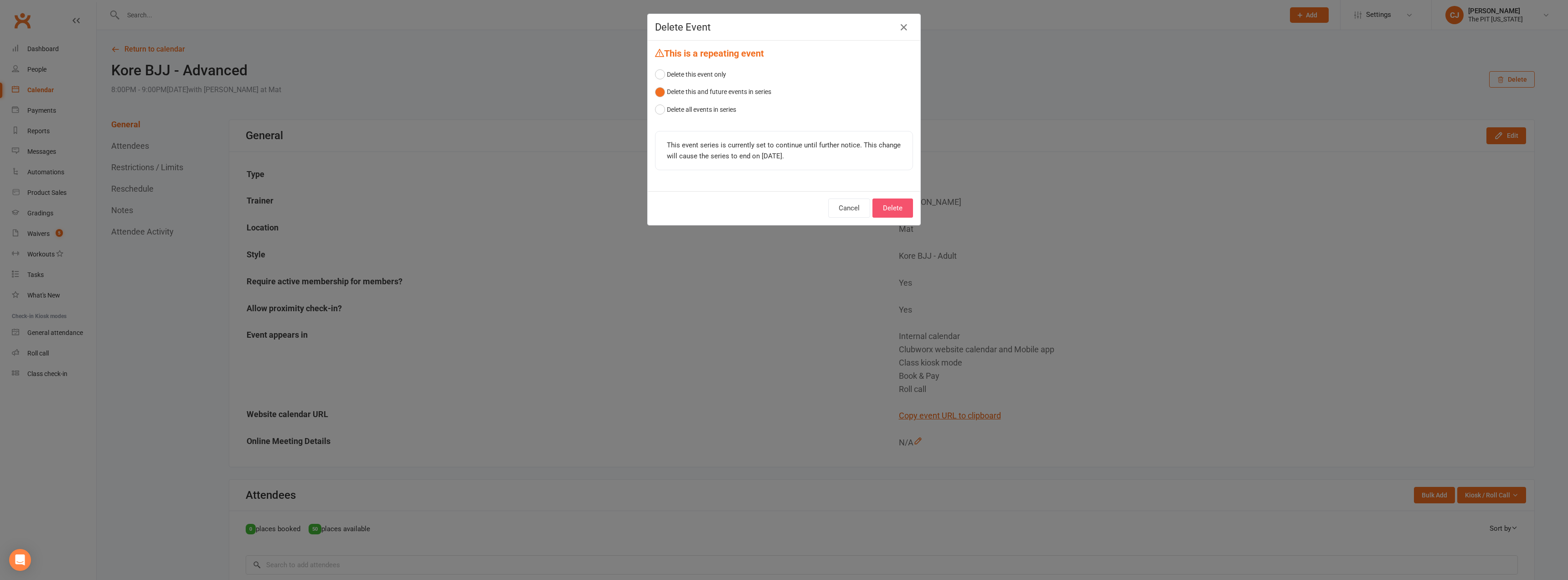
click at [880, 204] on button "Delete" at bounding box center [892, 208] width 41 height 19
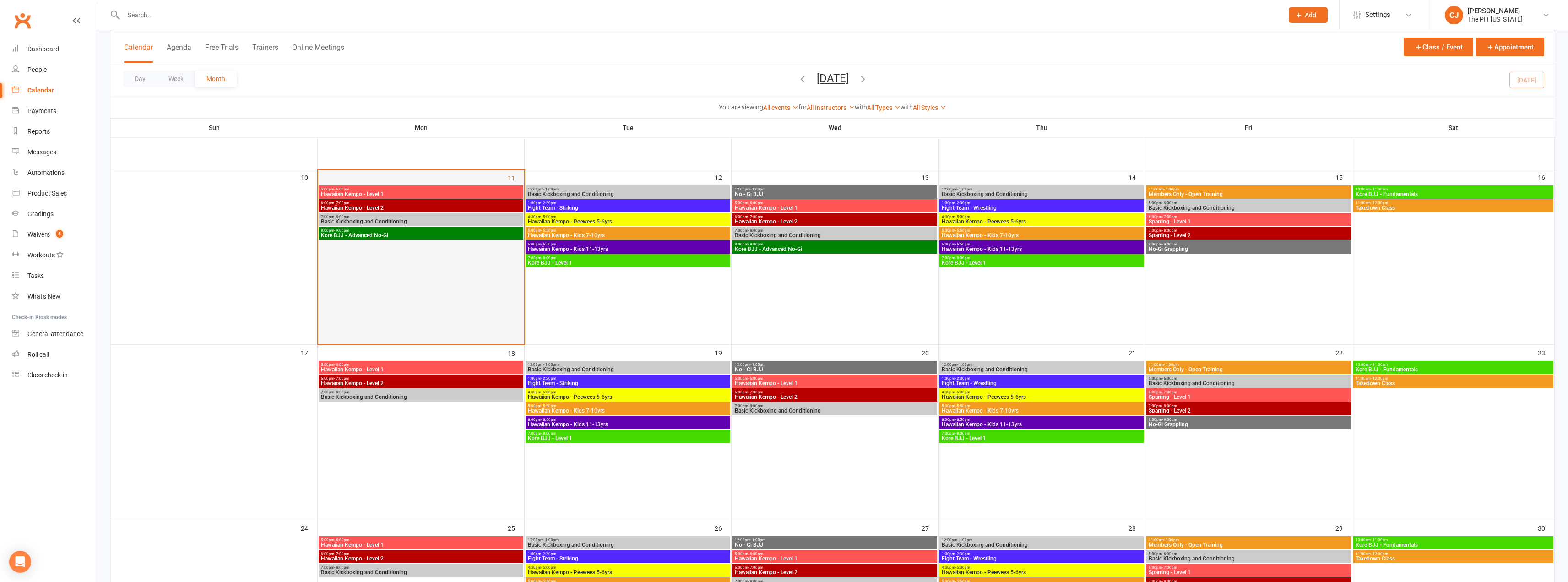
scroll to position [366, 0]
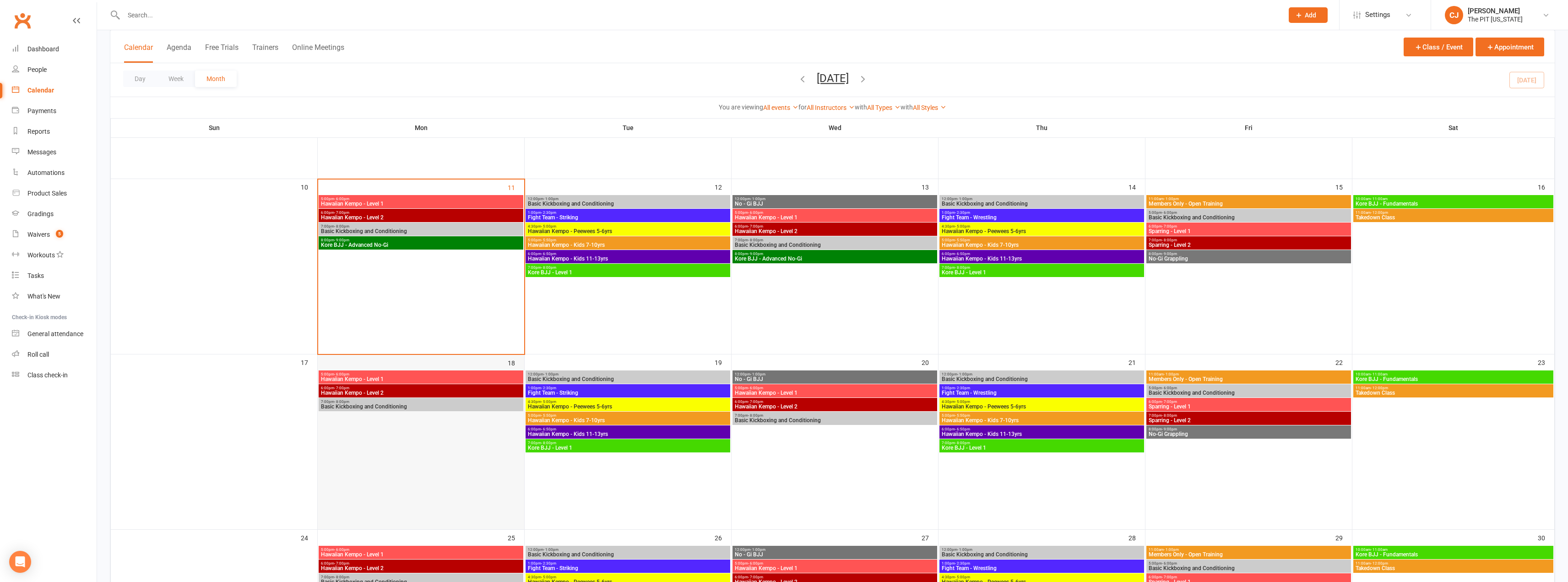
click at [417, 421] on div at bounding box center [421, 412] width 205 height 83
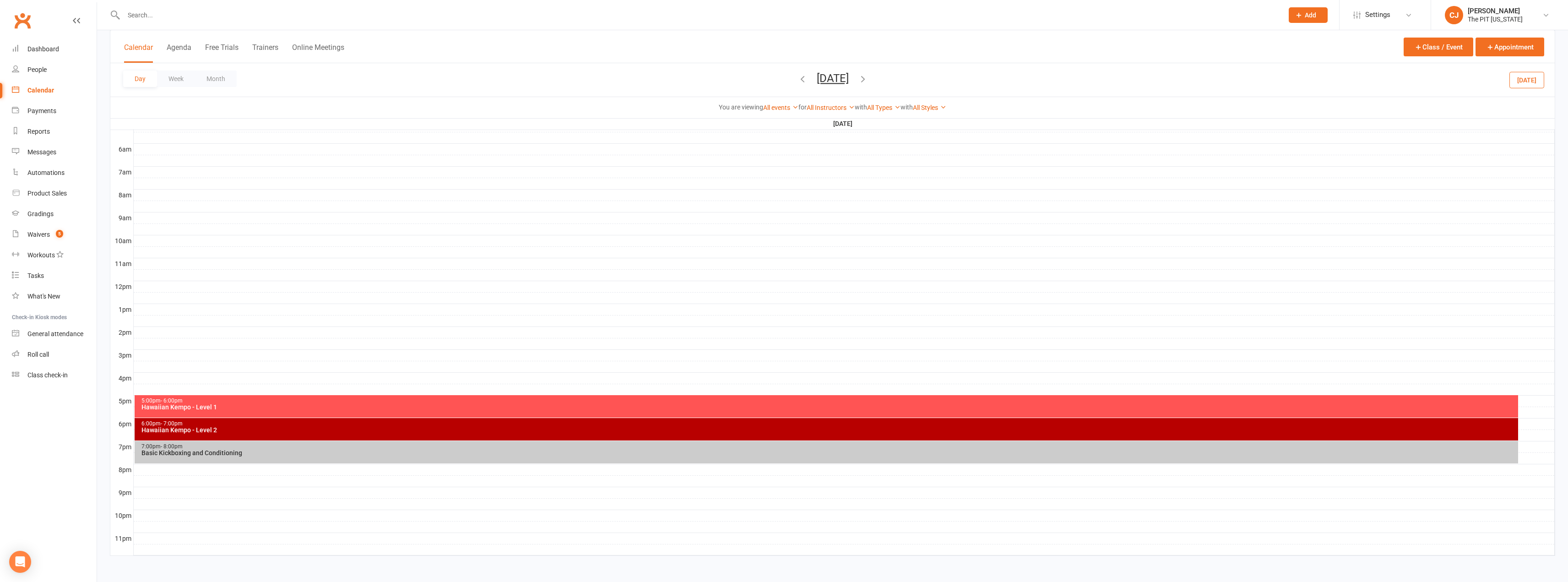
click at [165, 465] on div at bounding box center [844, 470] width 1421 height 11
click at [173, 453] on button "Add Event" at bounding box center [159, 455] width 31 height 11
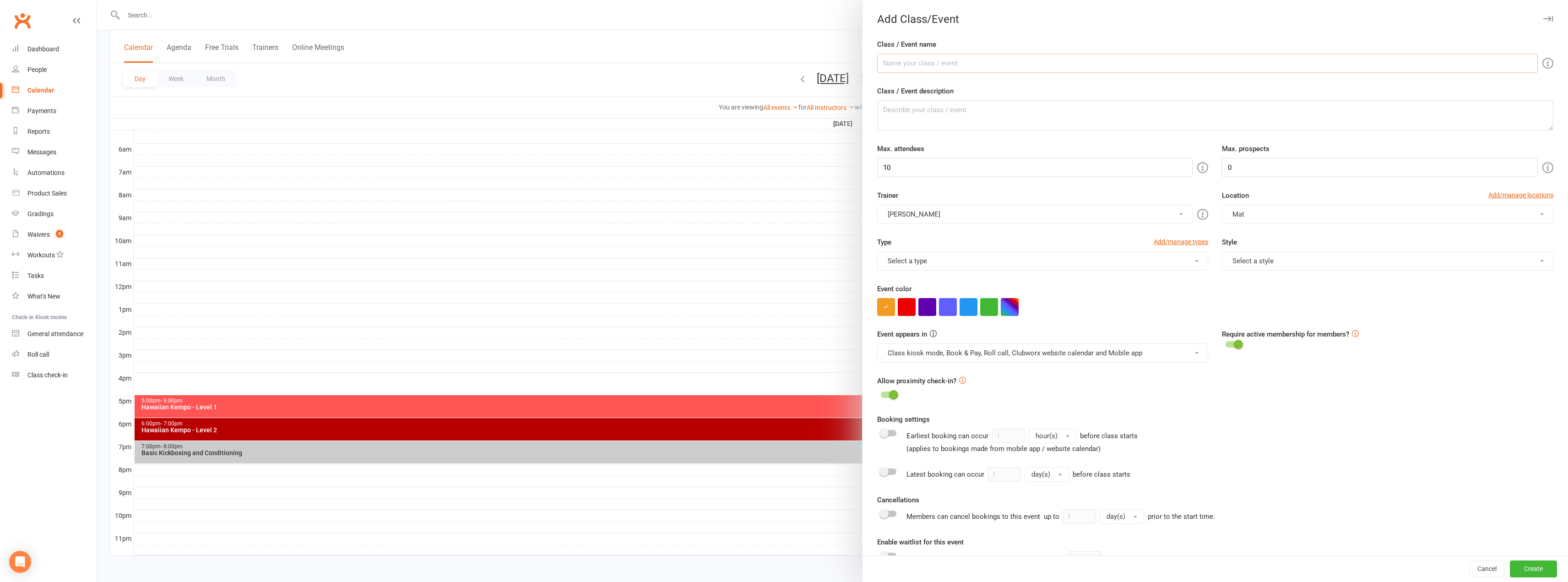
paste input "Kore BJJ - Advanced No-Gi"
type input "Kore BJJ - Advanced No-Gi"
drag, startPoint x: 902, startPoint y: 174, endPoint x: 852, endPoint y: 178, distance: 50.2
click at [97, 0] on new-event-schedule "Add Class/Event Class / Event name [PERSON_NAME] - Advanced No-Gi Class / Event…" at bounding box center [97, 0] width 0 height 0
type input "50"
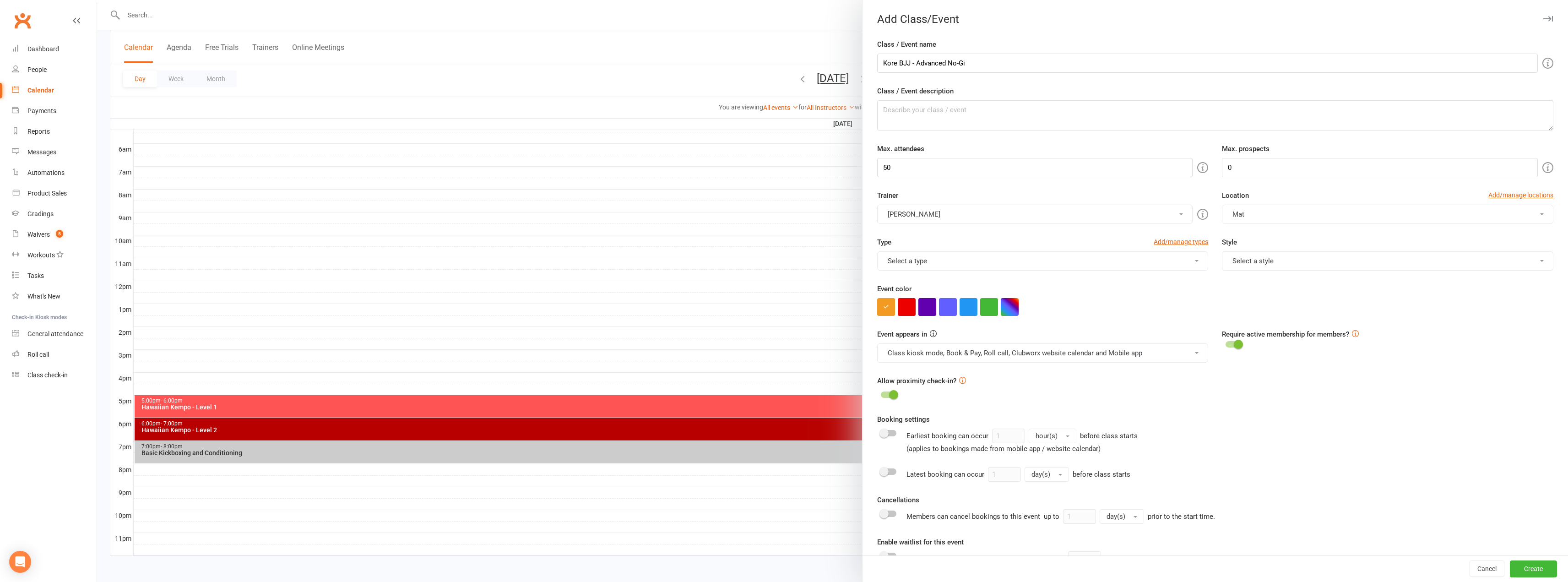
click at [989, 258] on button "Select a type" at bounding box center [1042, 260] width 331 height 19
click at [983, 284] on link "Class" at bounding box center [957, 283] width 159 height 18
click at [1222, 260] on button "Select a style" at bounding box center [1387, 260] width 331 height 19
click at [1241, 407] on link "Kore - No-Gi" at bounding box center [1302, 411] width 159 height 18
click at [1010, 310] on button "button" at bounding box center [1009, 306] width 18 height 18
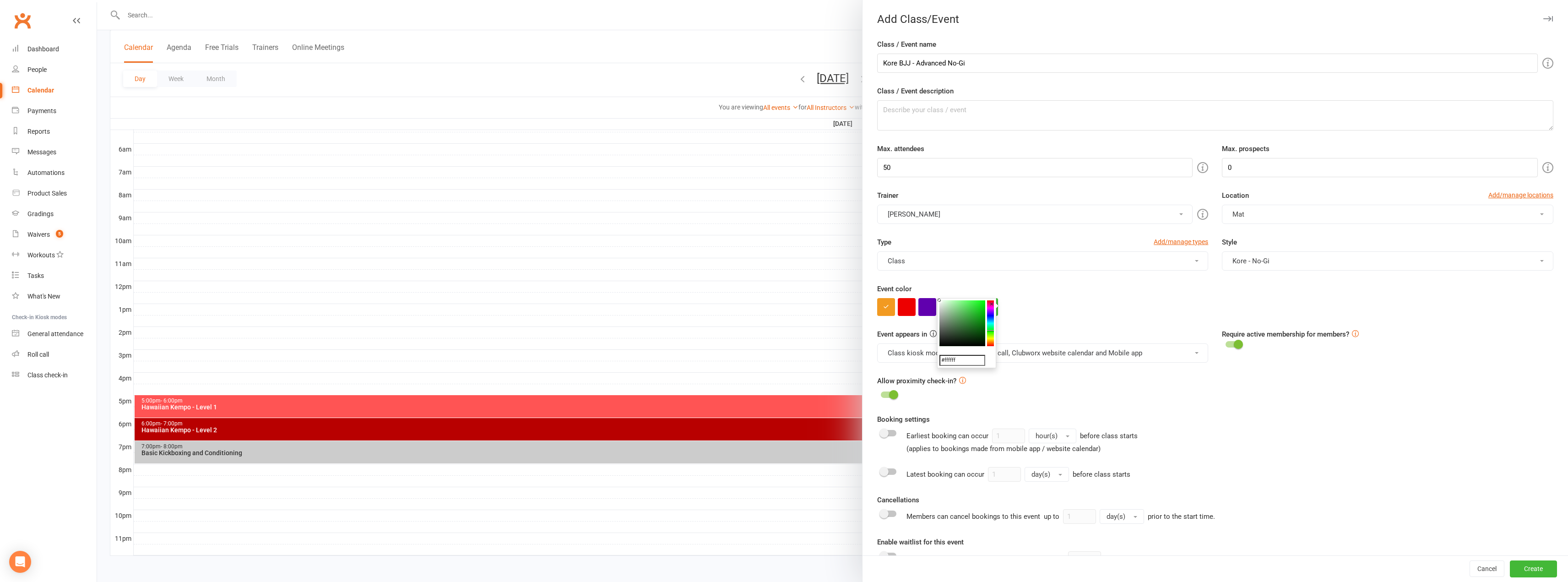
drag, startPoint x: 992, startPoint y: 324, endPoint x: 1001, endPoint y: 331, distance: 11.4
click at [1001, 331] on body "Prospect Member Non-attending contact Class / event Appointment Grading event T…" at bounding box center [784, 195] width 1568 height 746
drag, startPoint x: 980, startPoint y: 308, endPoint x: 1002, endPoint y: 322, distance: 26.1
click at [997, 320] on body "Prospect Member Non-attending contact Class / event Appointment Grading event T…" at bounding box center [784, 195] width 1568 height 746
type input "#009106"
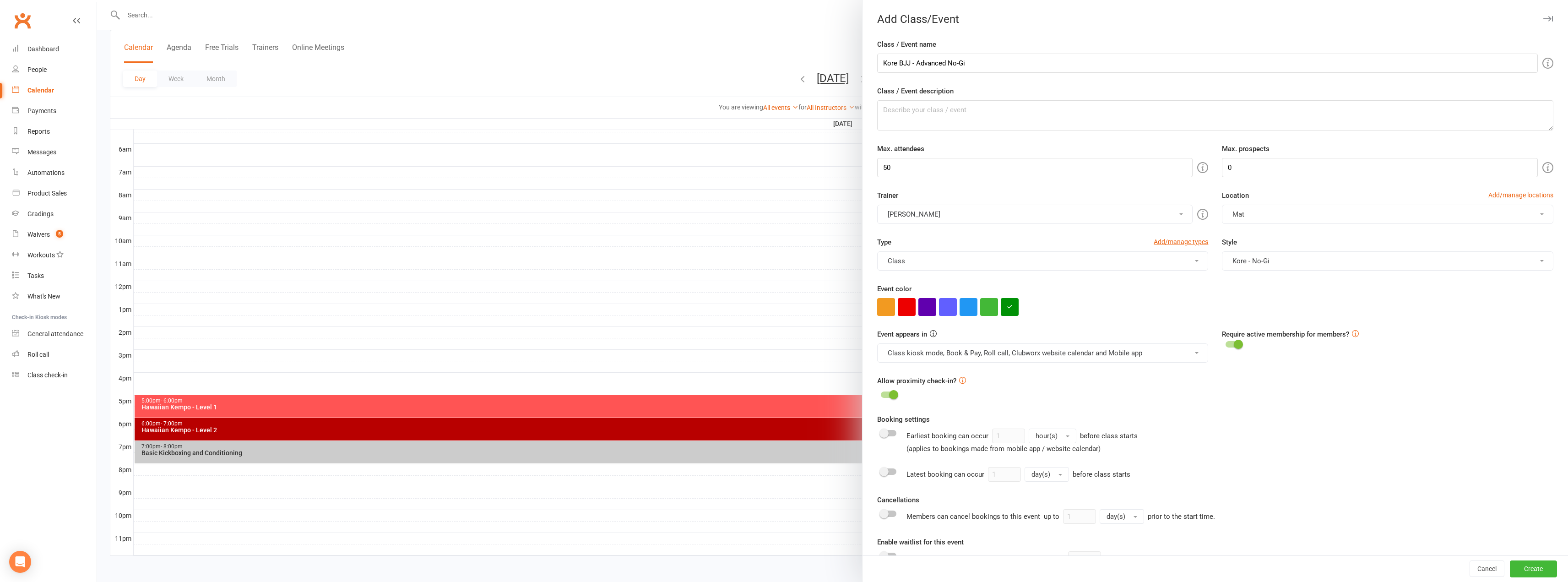
click at [1256, 449] on div "Earliest booking can occur 1 hour(s) before class starts (applies to bookings m…" at bounding box center [1215, 441] width 676 height 26
click at [882, 429] on span at bounding box center [884, 433] width 9 height 9
click at [880, 432] on input "checkbox" at bounding box center [880, 432] width 0 height 0
click at [1042, 440] on span "hour(s)" at bounding box center [1046, 436] width 22 height 9
click at [1047, 493] on span "week(s)" at bounding box center [1048, 492] width 24 height 9
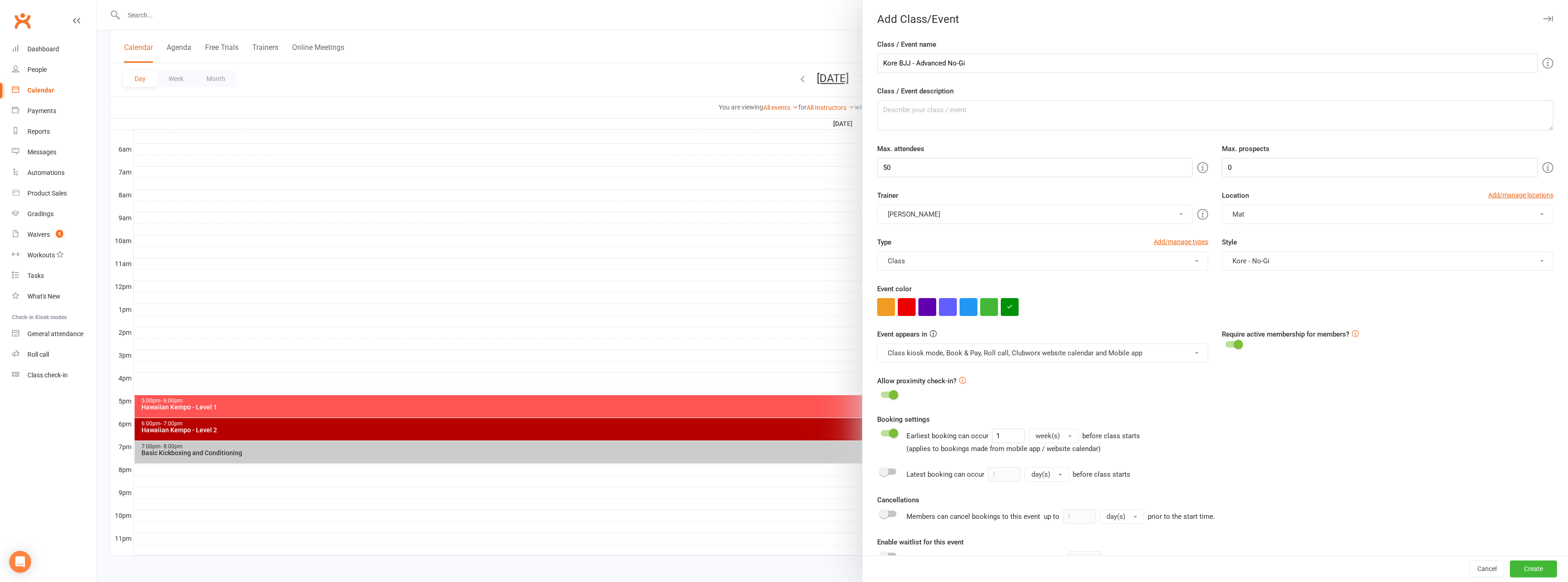
click at [880, 478] on switch at bounding box center [888, 474] width 23 height 14
click at [884, 470] on span at bounding box center [884, 472] width 9 height 9
click at [880, 470] on input "checkbox" at bounding box center [880, 470] width 0 height 0
click at [1035, 471] on button "day(s)" at bounding box center [1047, 474] width 45 height 14
click at [1035, 510] on span "hour(s)" at bounding box center [1042, 512] width 22 height 9
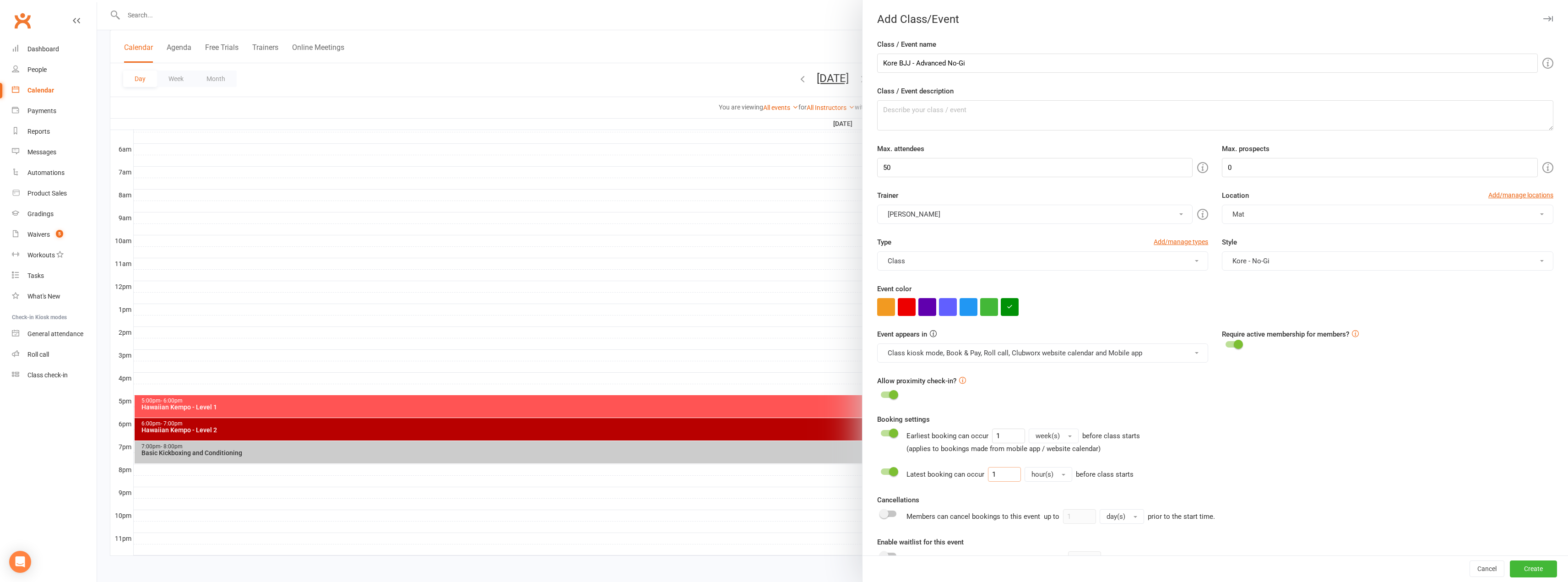
drag, startPoint x: 981, startPoint y: 474, endPoint x: 960, endPoint y: 479, distance: 21.6
click at [960, 479] on div "Latest booking can occur 1 hour(s) before class starts" at bounding box center [1020, 474] width 227 height 14
type input "2"
click at [1009, 385] on div "Allow proximity check-in?" at bounding box center [1215, 388] width 676 height 26
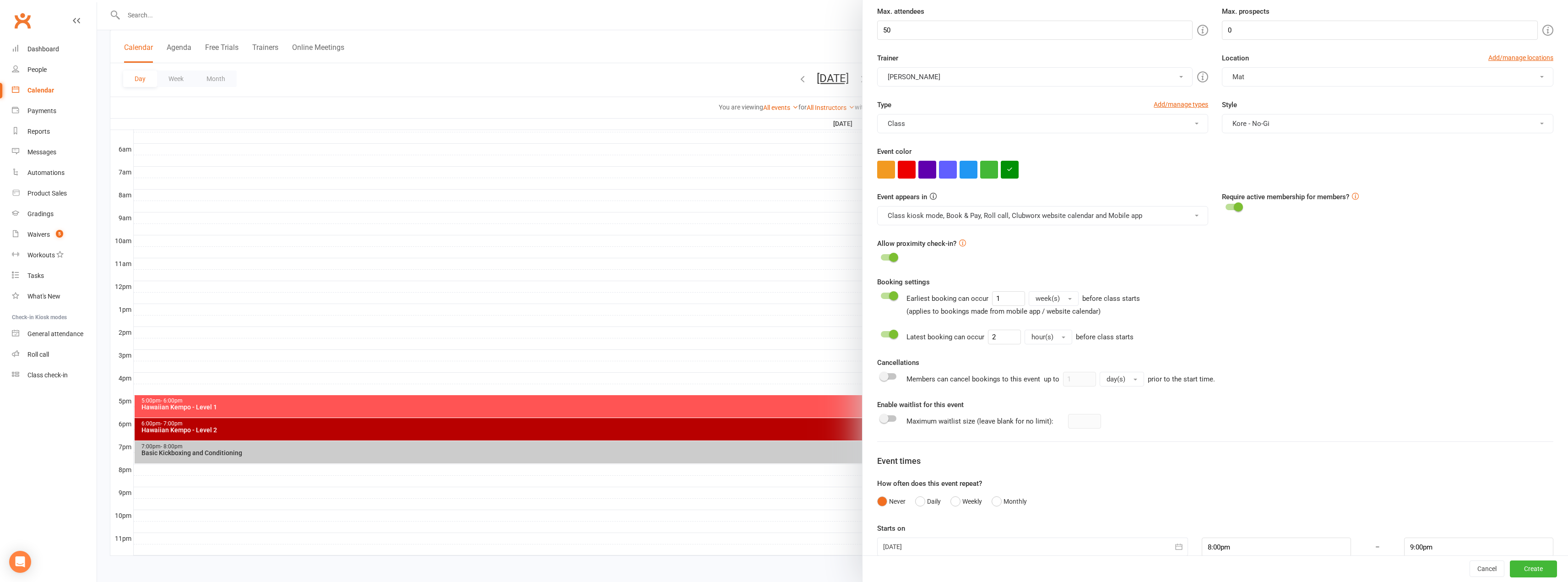
scroll to position [154, 0]
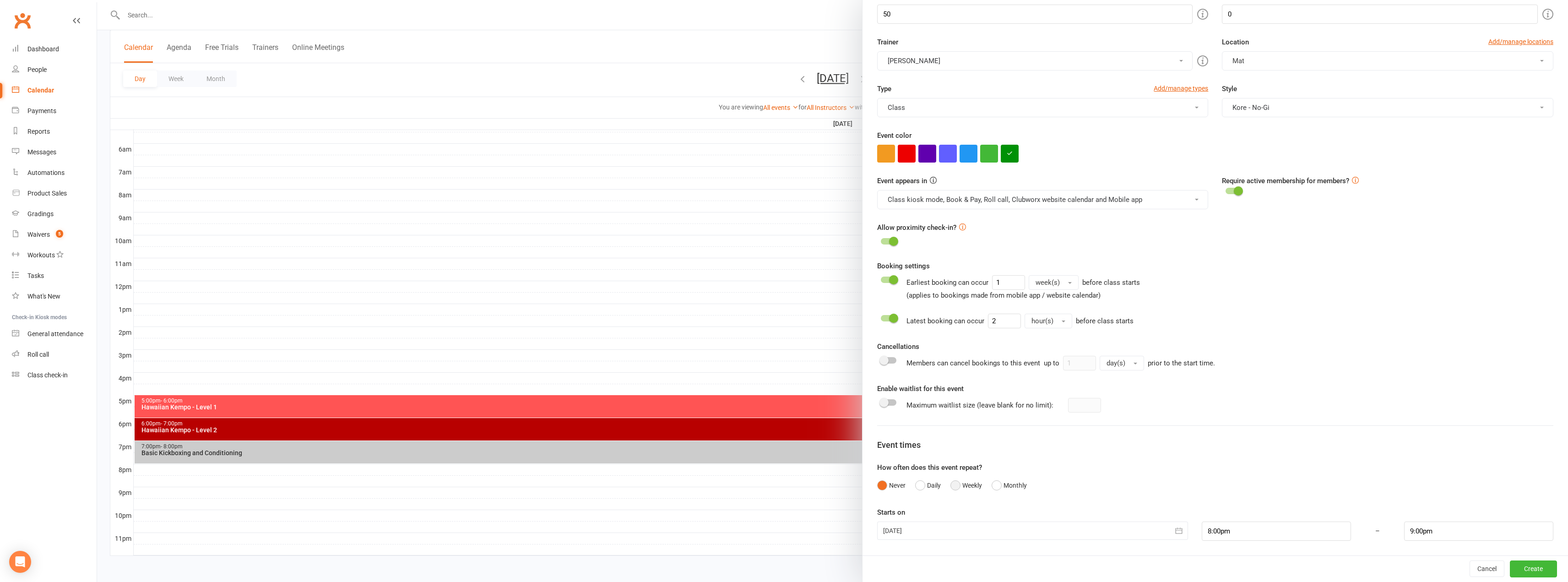
click at [955, 485] on button "Weekly" at bounding box center [966, 485] width 31 height 18
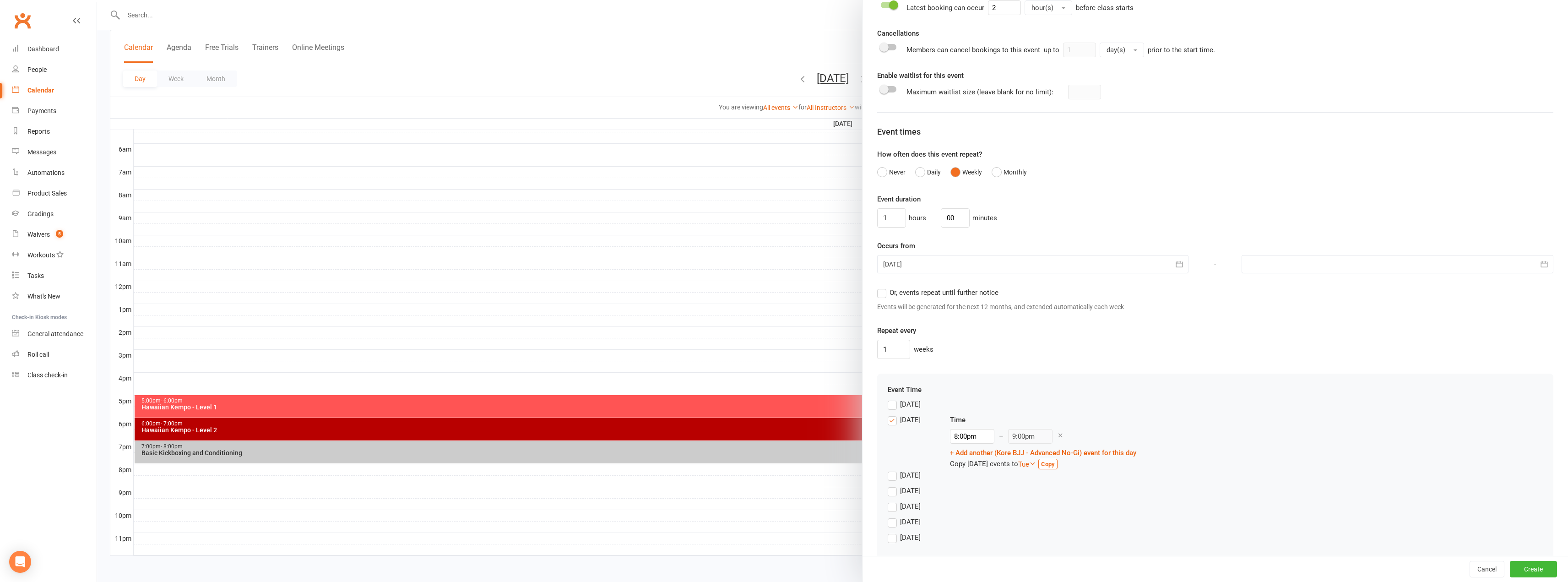
scroll to position [474, 0]
click at [1277, 249] on div at bounding box center [1397, 257] width 312 height 18
click at [1397, 276] on icon "button" at bounding box center [1401, 280] width 7 height 7
click at [1398, 329] on span "13" at bounding box center [1401, 331] width 7 height 7
type input "[DATE]"
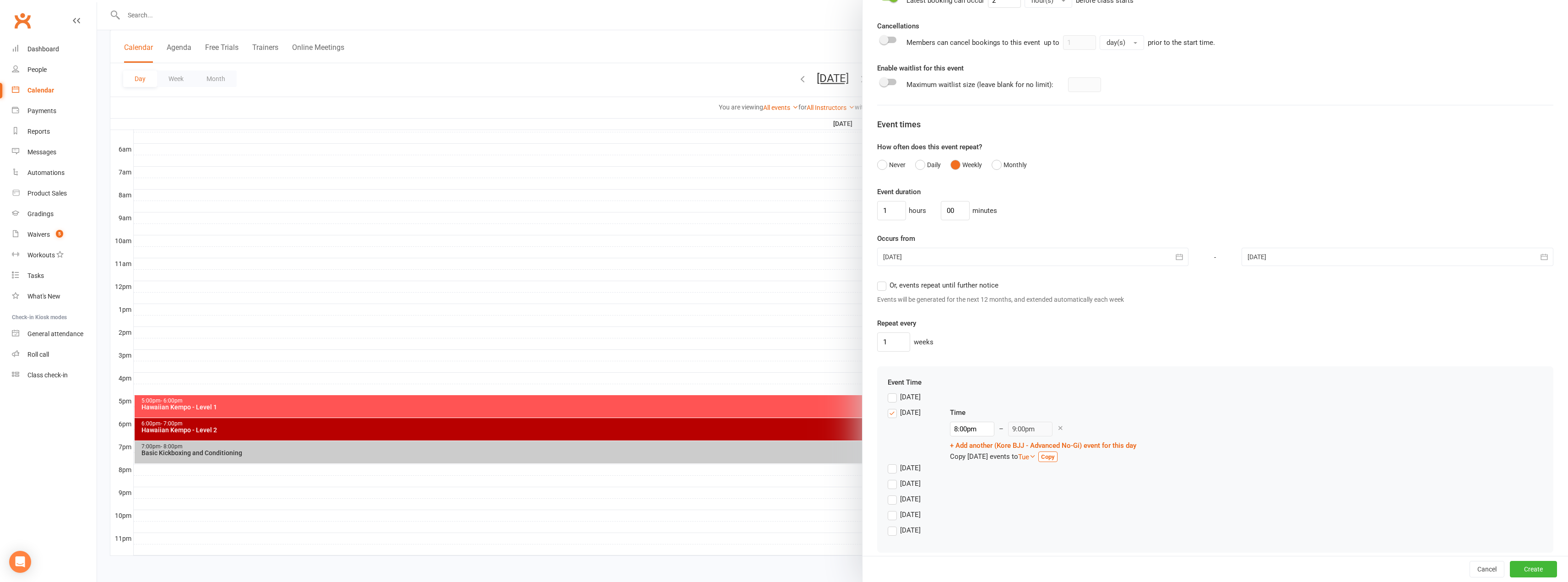
click at [888, 485] on label "[DATE]" at bounding box center [904, 483] width 33 height 11
click at [888, 478] on input "[DATE]" at bounding box center [890, 478] width 6 height 0
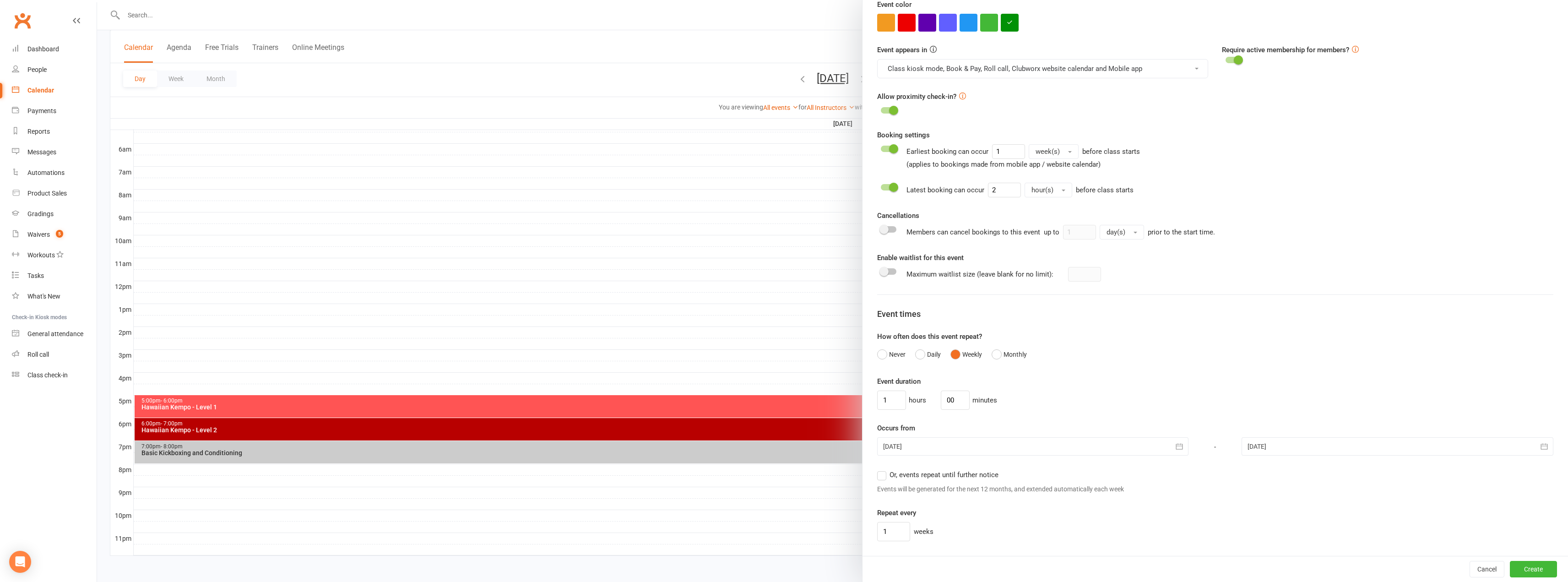
scroll to position [524, 0]
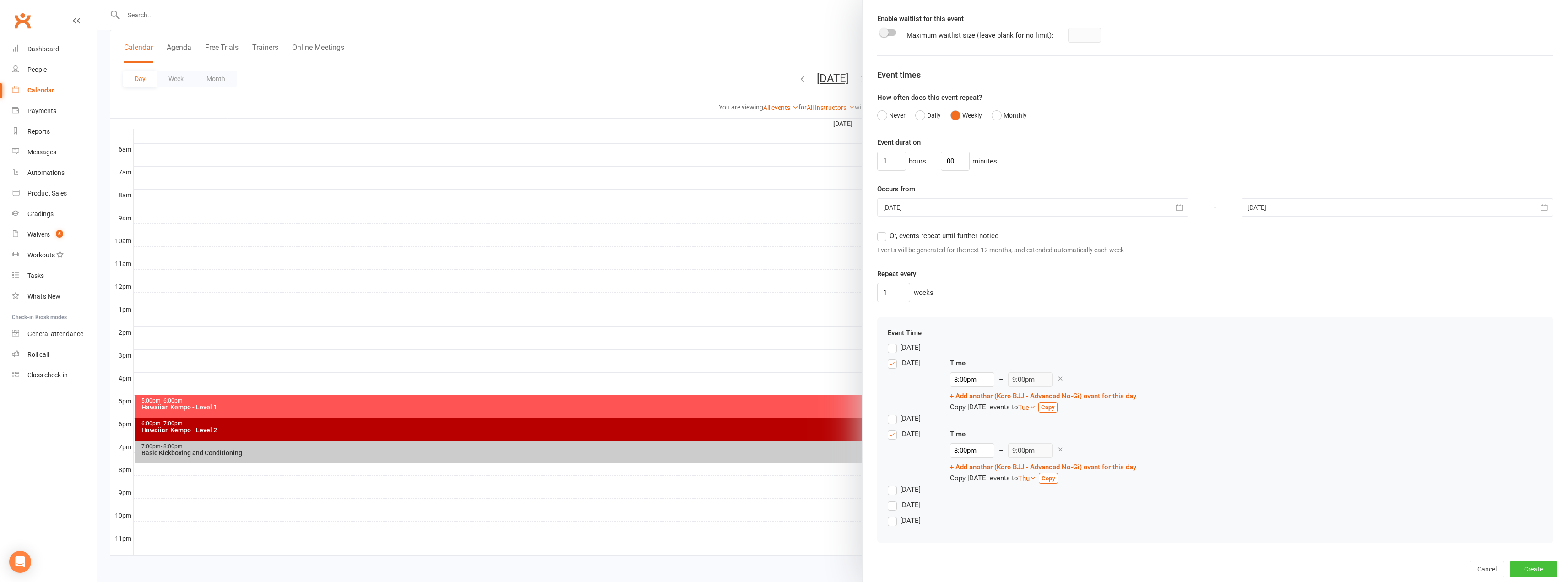
click at [1519, 565] on button "Create" at bounding box center [1533, 569] width 47 height 16
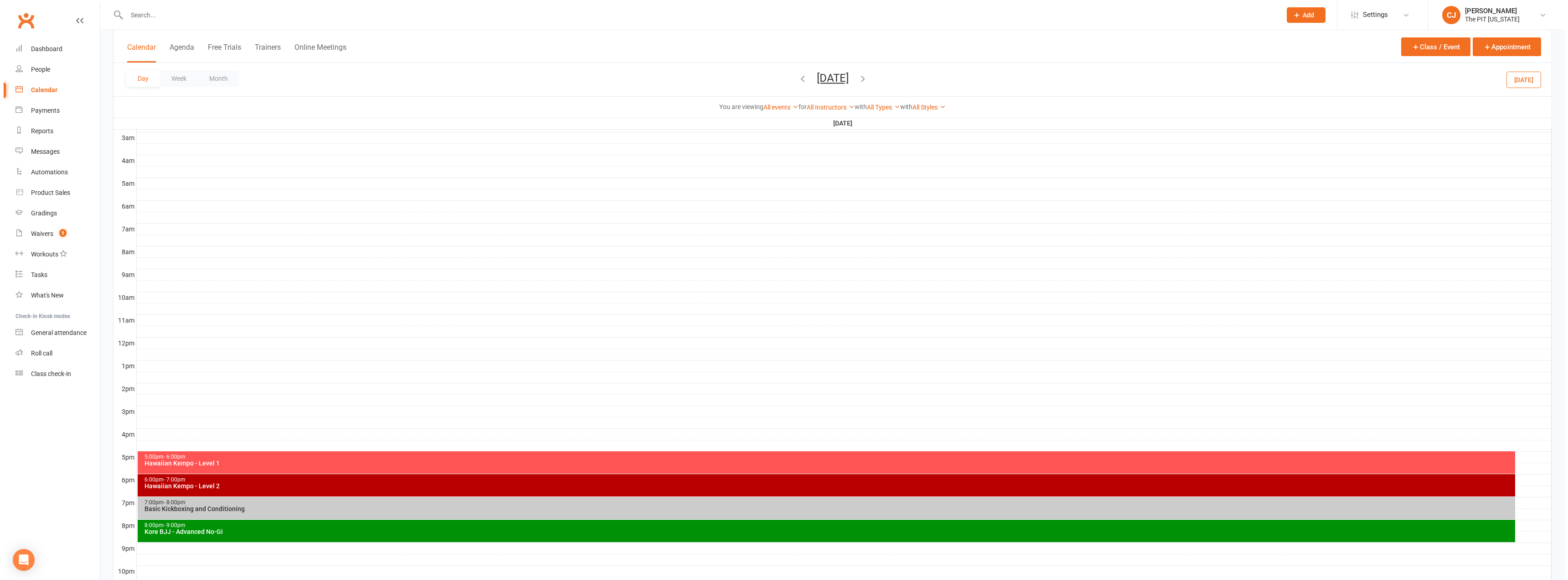
scroll to position [0, 0]
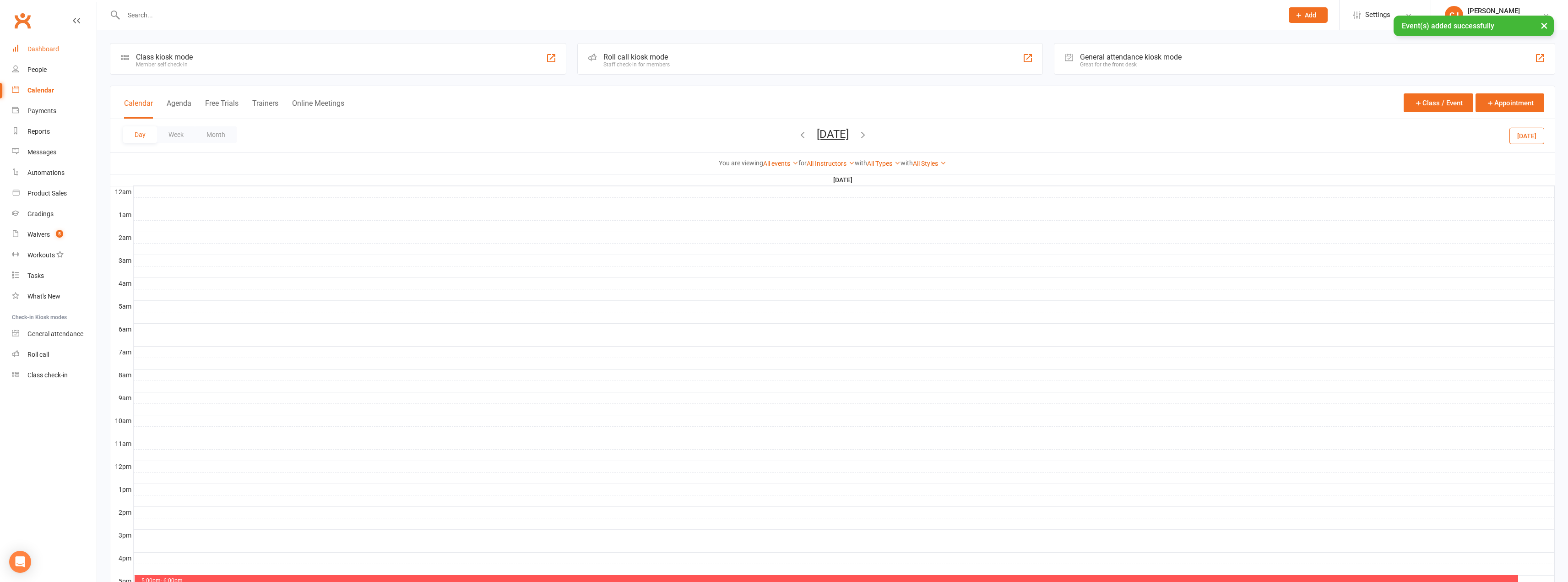
click at [37, 54] on link "Dashboard" at bounding box center [54, 49] width 85 height 20
